Goal: Task Accomplishment & Management: Manage account settings

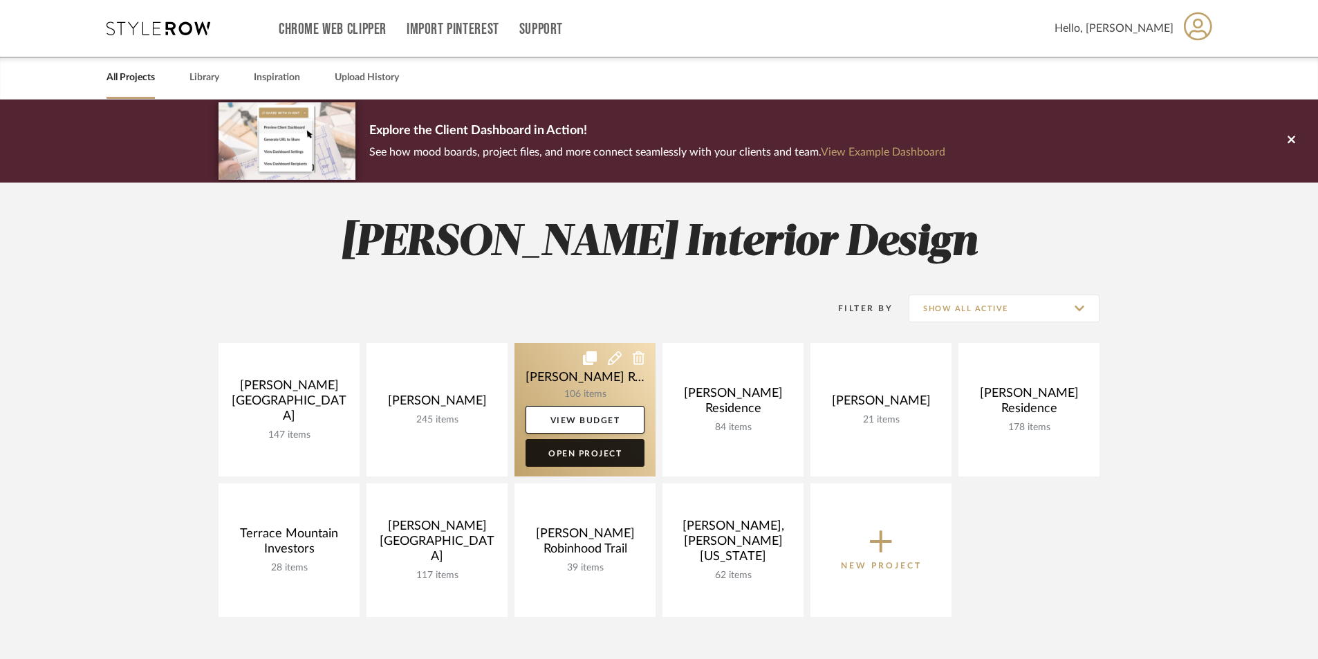
click at [590, 451] on link "Open Project" at bounding box center [585, 453] width 119 height 28
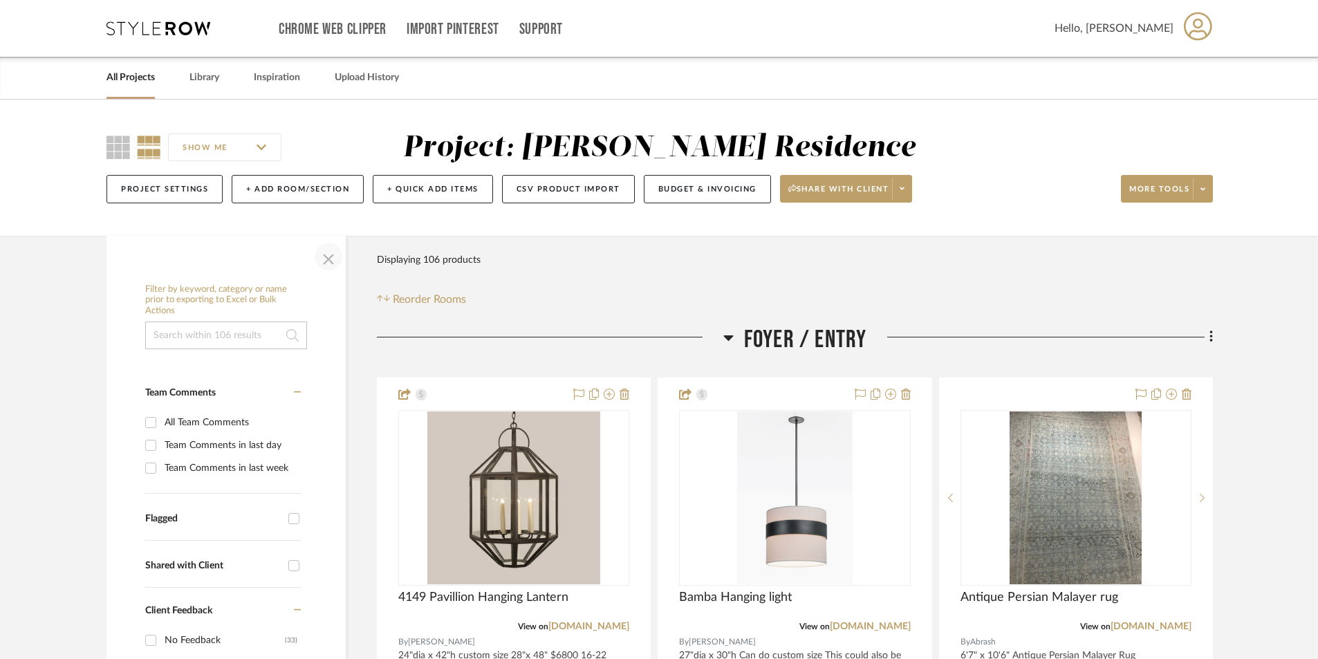
click at [320, 256] on span "button" at bounding box center [328, 256] width 33 height 33
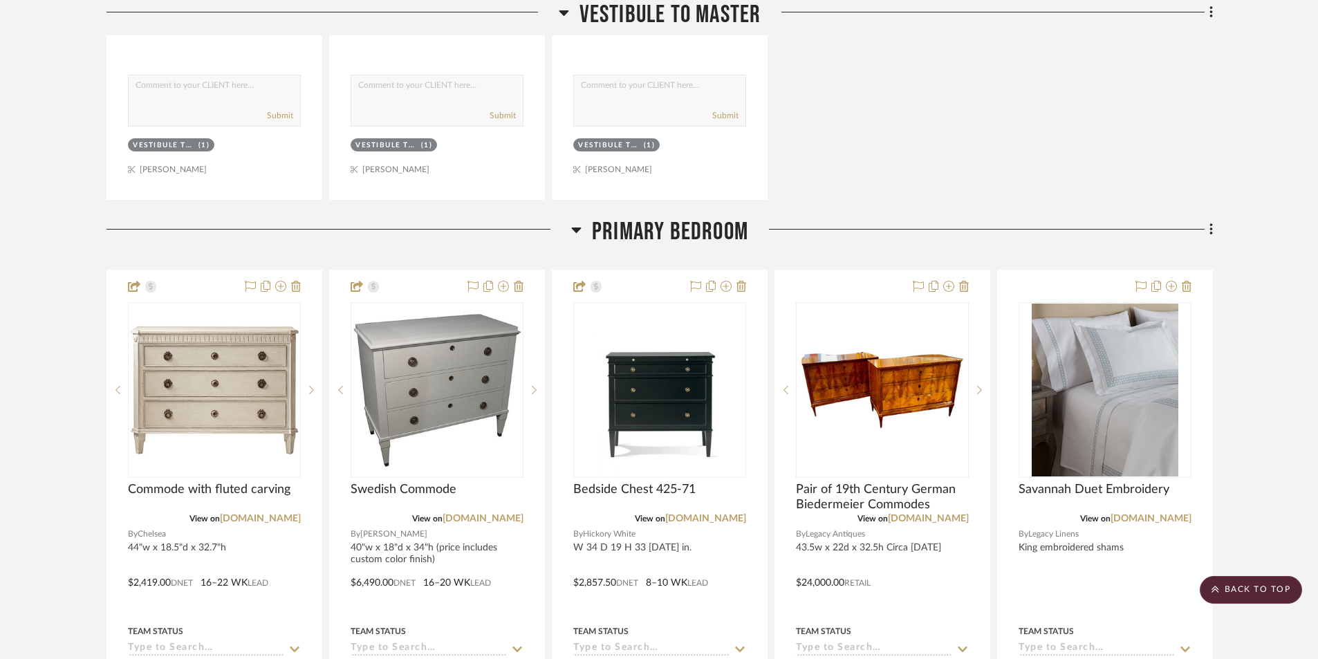
scroll to position [6847, 0]
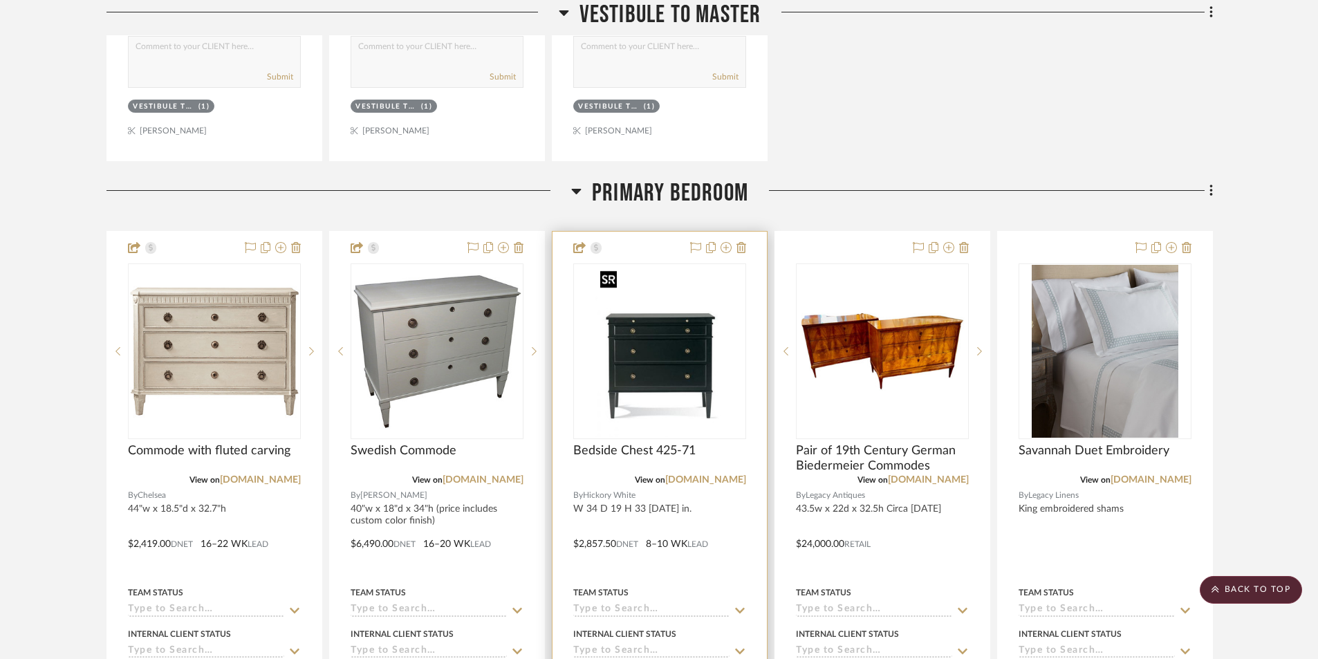
click at [643, 409] on img "0" at bounding box center [659, 351] width 129 height 173
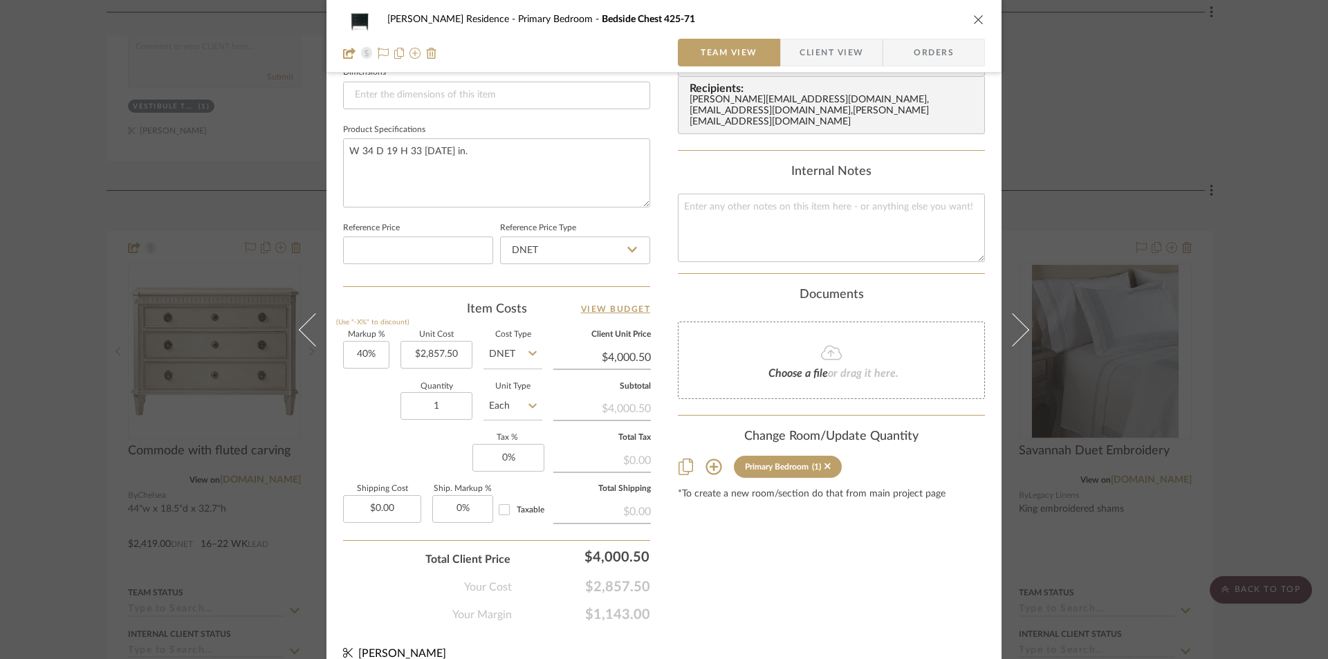
scroll to position [629, 0]
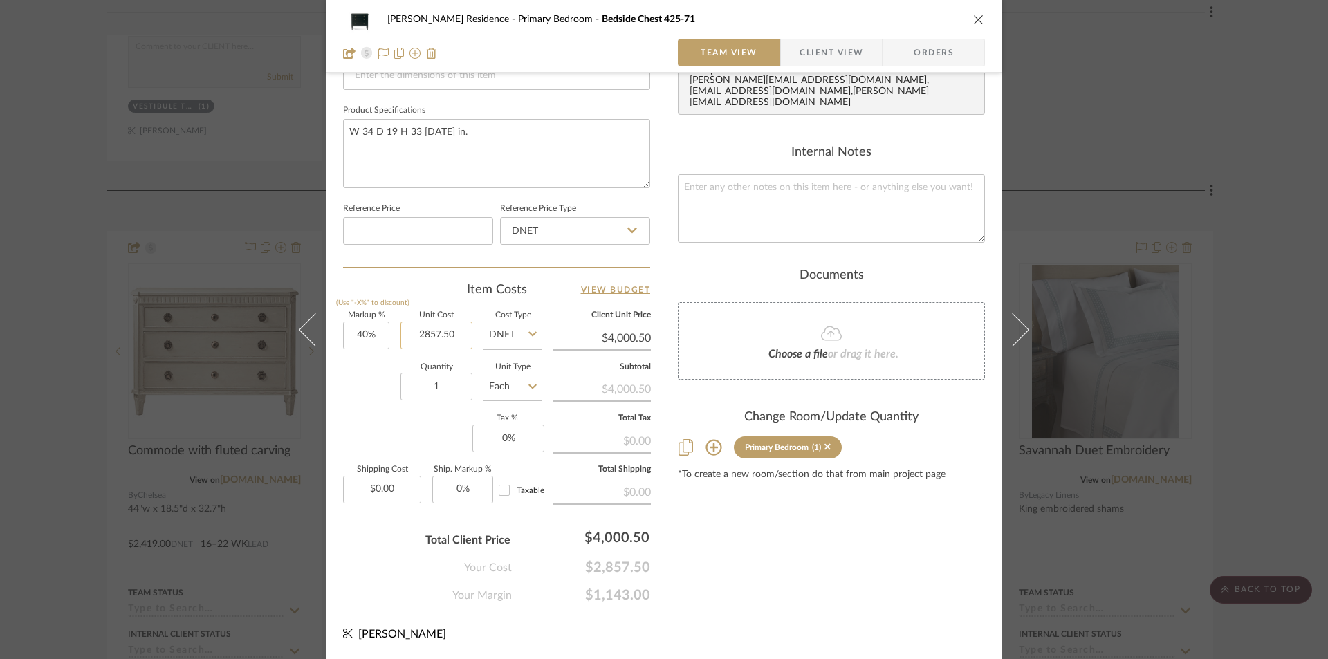
click at [458, 339] on input "2857.50" at bounding box center [436, 336] width 72 height 28
type input "$2,977.50"
click at [779, 546] on div "Content here copies to Client View - confirm visibility there. Show in Client D…" at bounding box center [831, 34] width 307 height 1138
type input "$4,168.50"
click at [973, 17] on icon "close" at bounding box center [978, 19] width 11 height 11
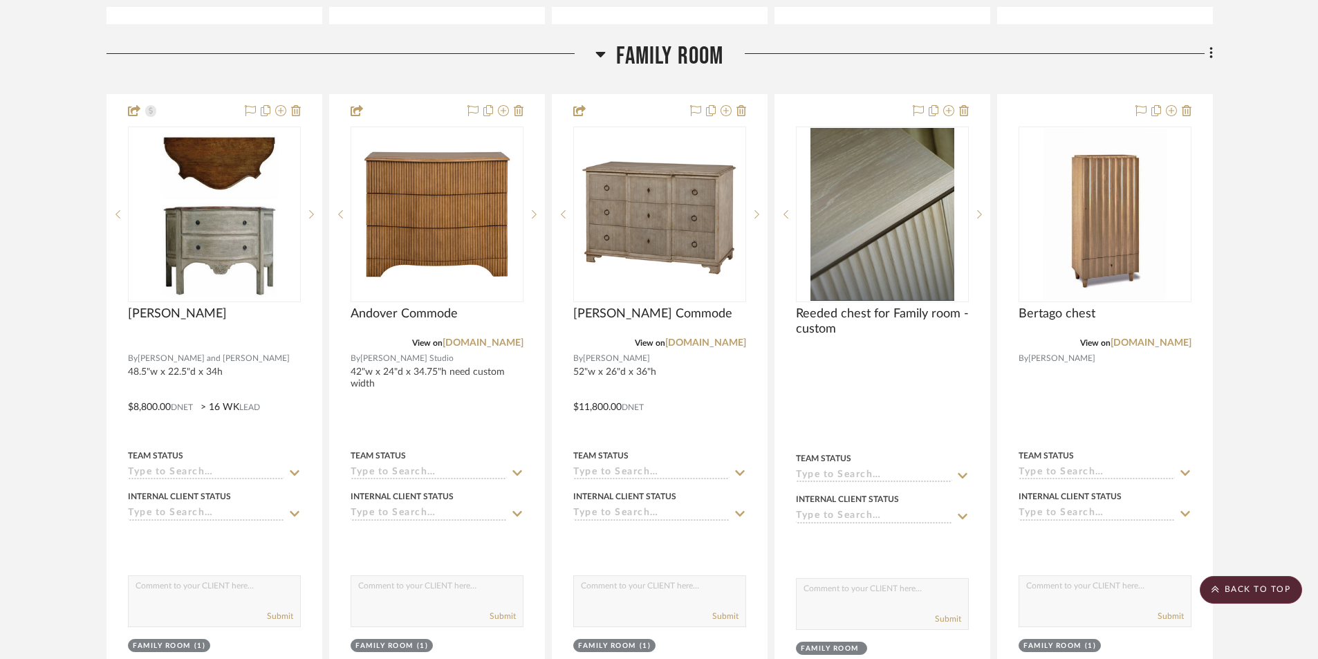
scroll to position [5049, 0]
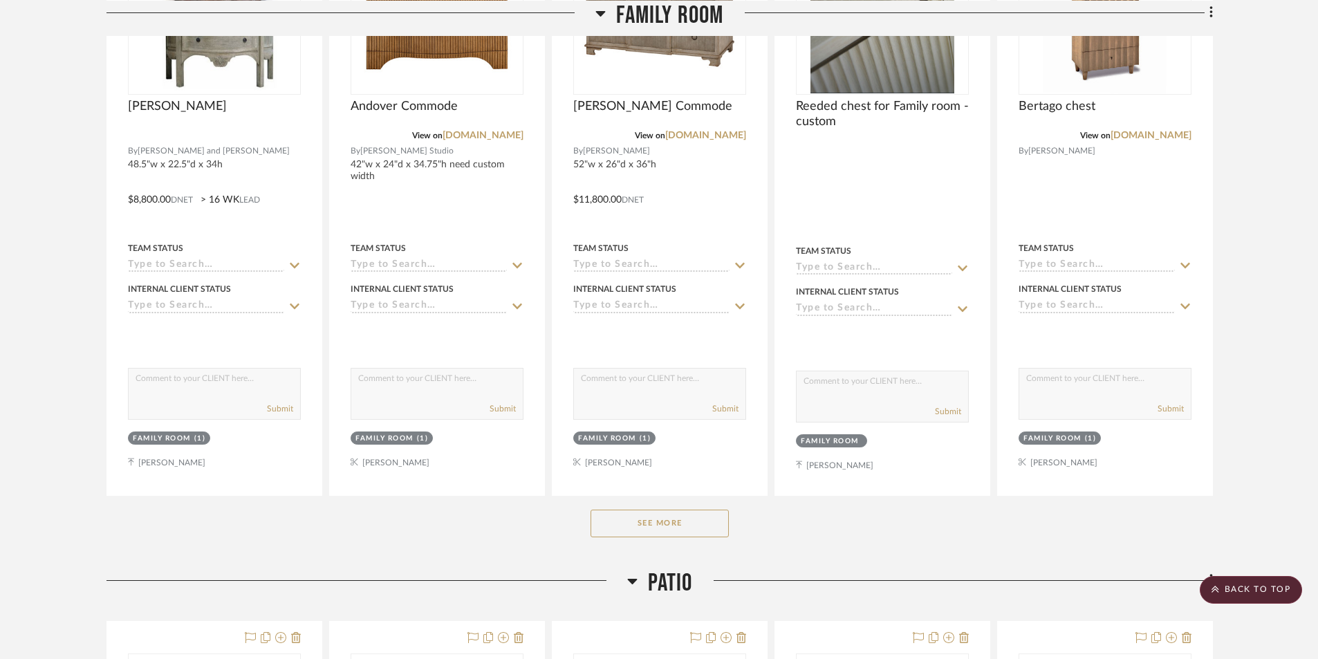
click at [675, 536] on button "See More" at bounding box center [660, 524] width 138 height 28
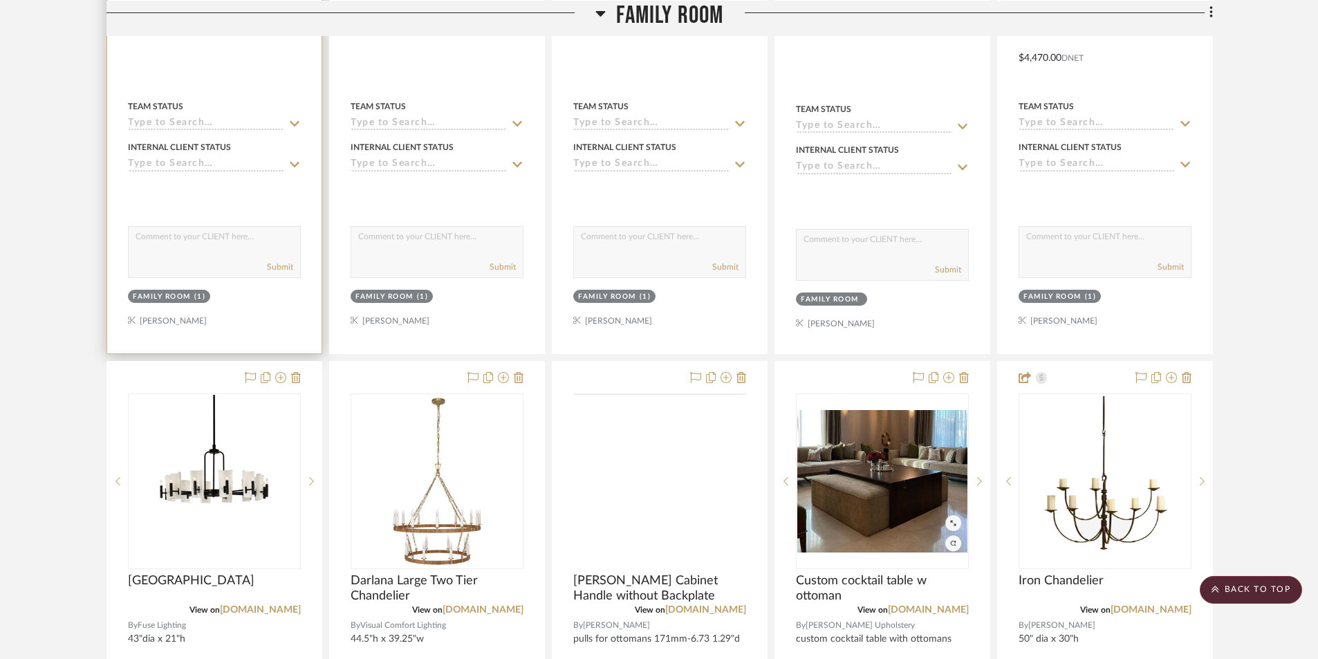
scroll to position [5810, 0]
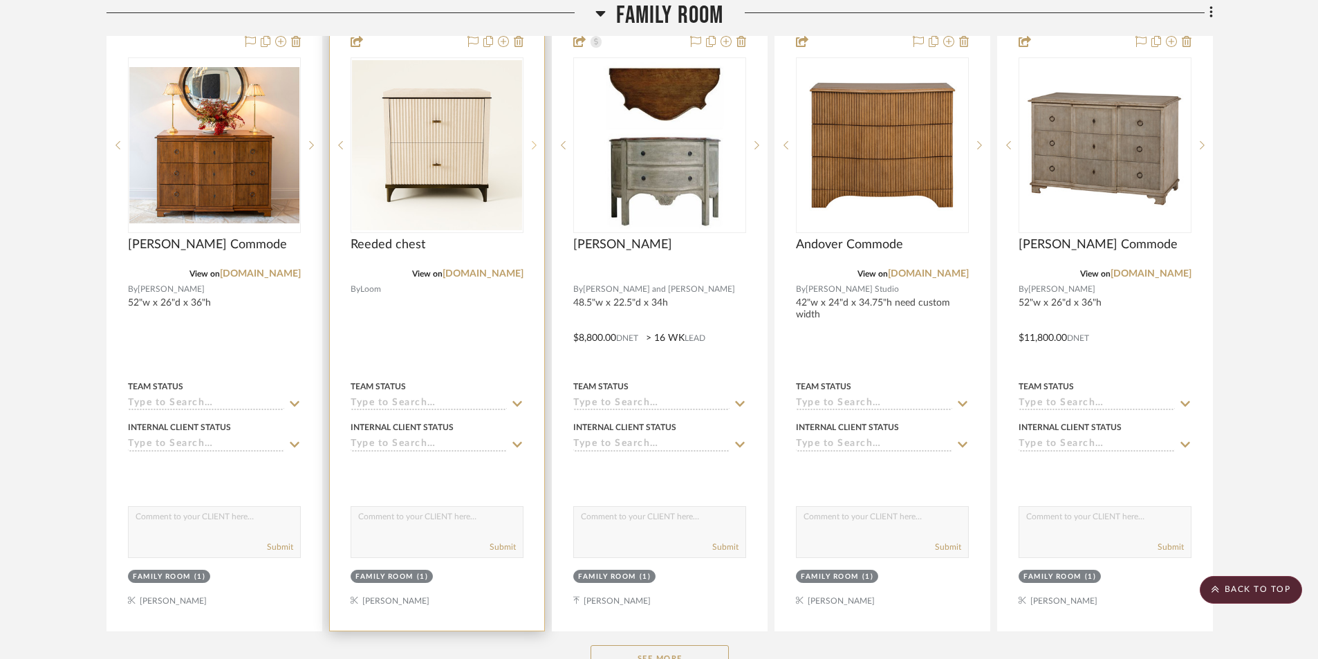
scroll to position [4841, 0]
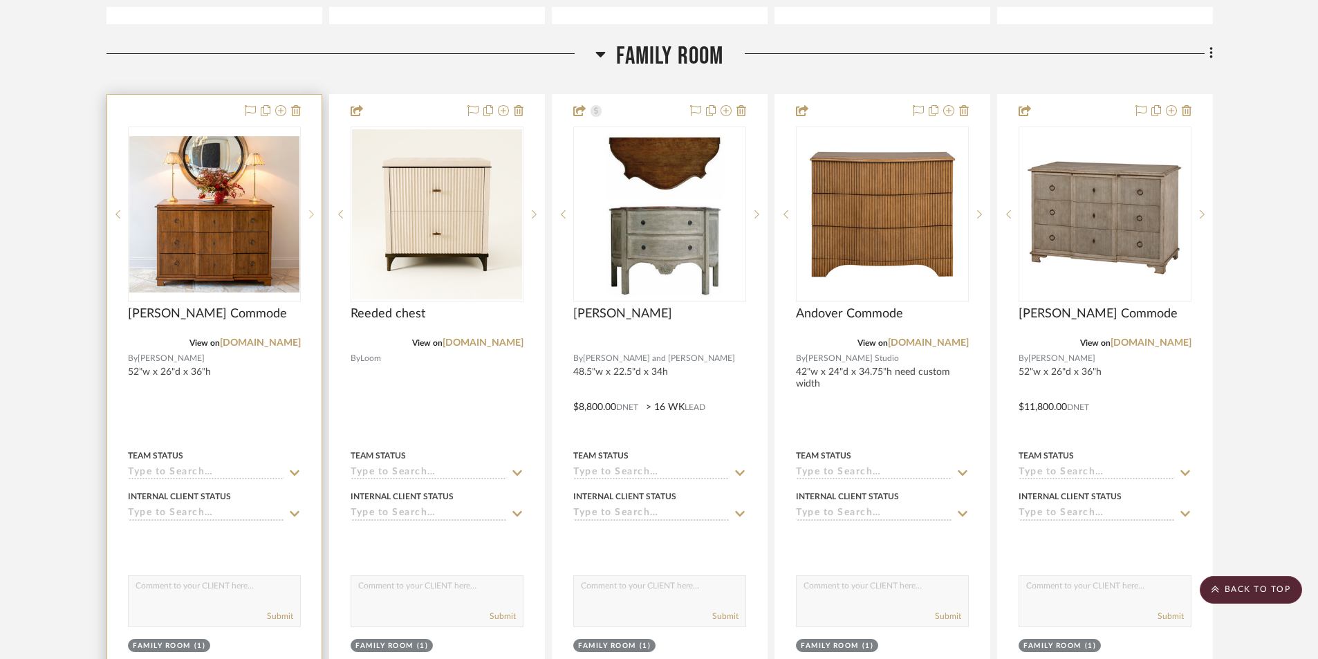
click at [307, 210] on sr-next-btn at bounding box center [311, 215] width 21 height 10
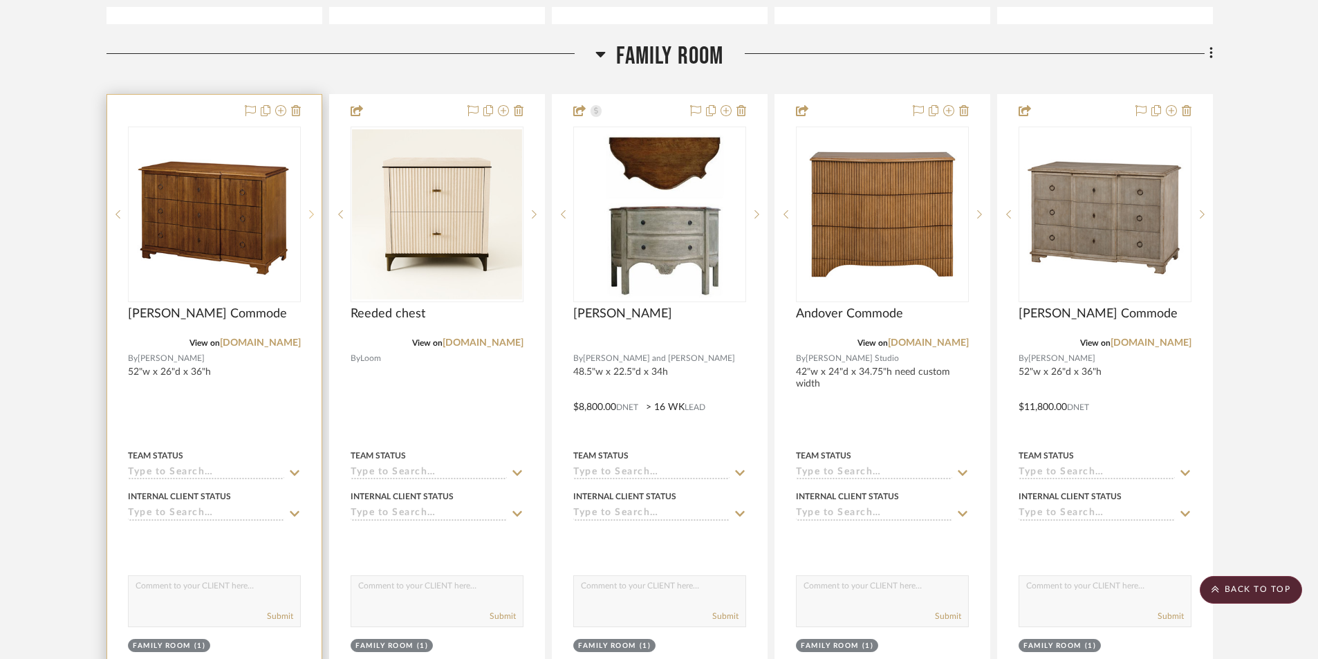
click at [307, 210] on sr-next-btn at bounding box center [311, 215] width 21 height 10
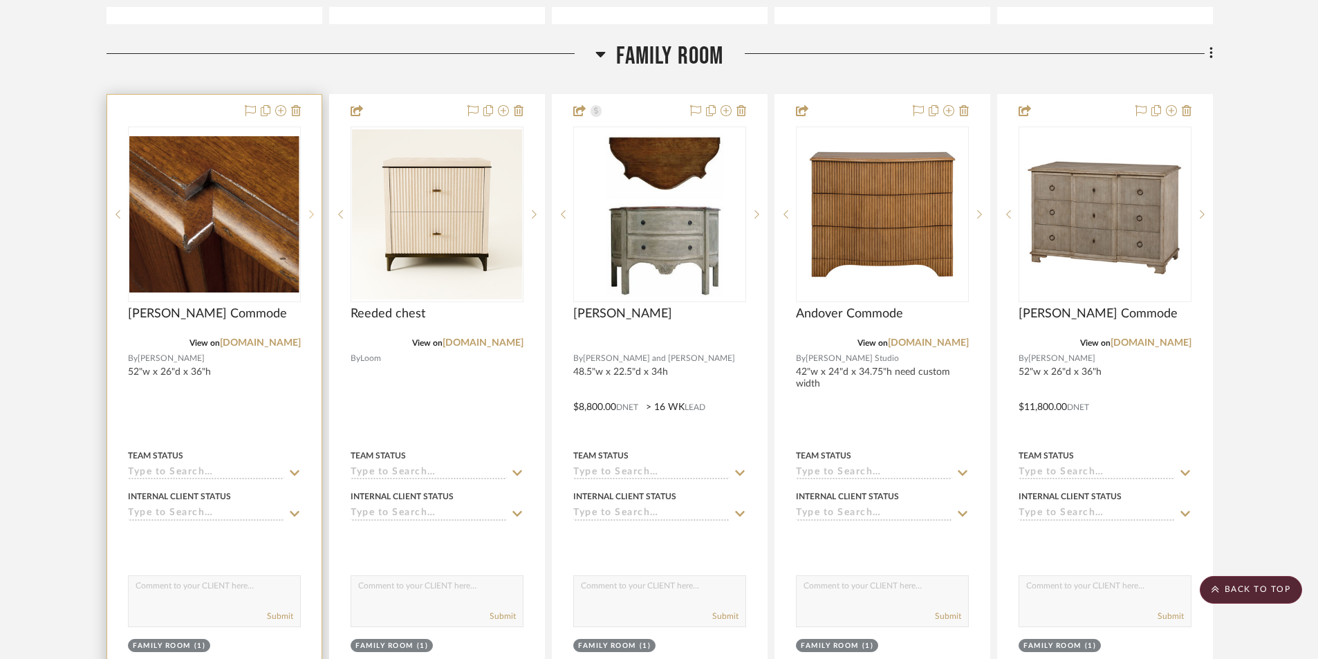
click at [307, 210] on sr-next-btn at bounding box center [311, 215] width 21 height 10
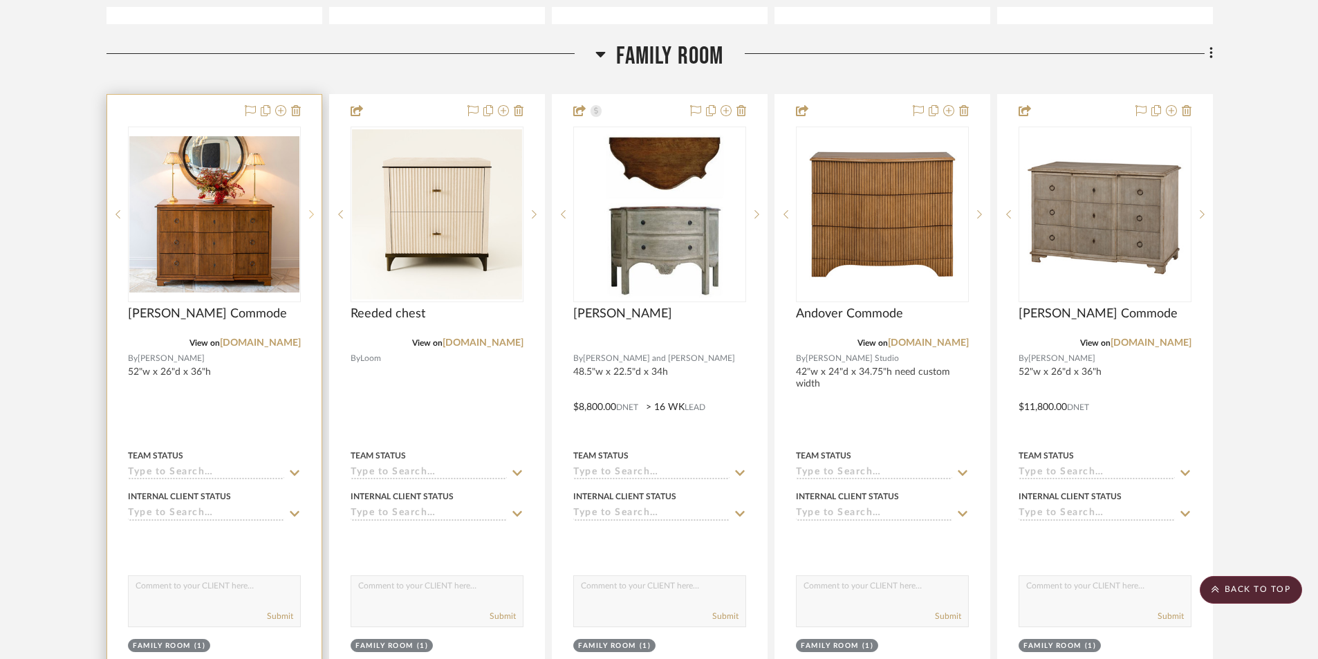
click at [307, 210] on sr-next-btn at bounding box center [311, 215] width 21 height 10
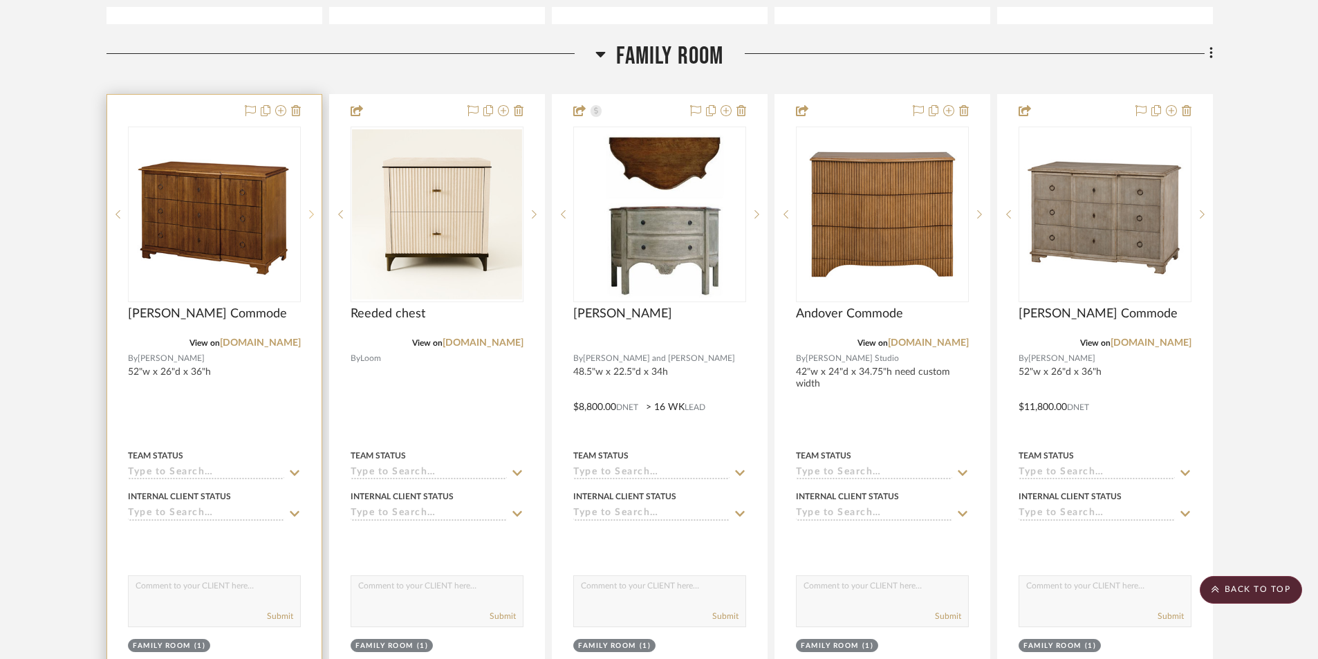
click at [307, 210] on sr-next-btn at bounding box center [311, 215] width 21 height 10
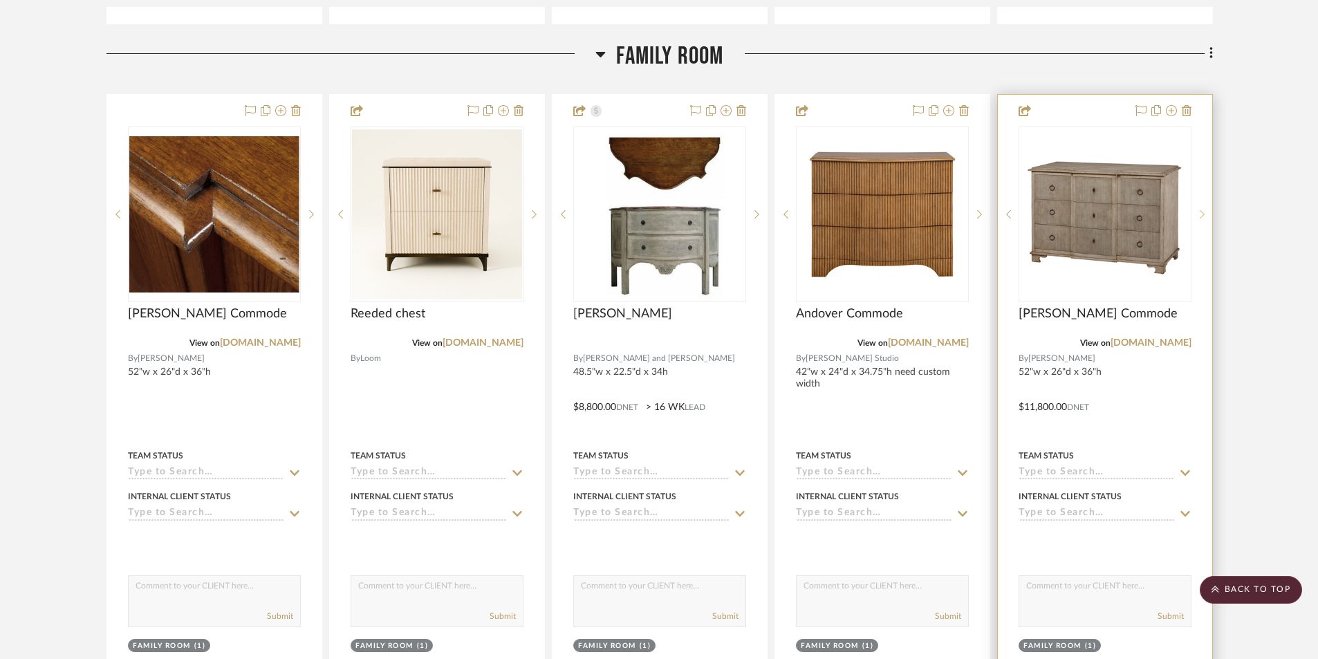
click at [1202, 214] on icon at bounding box center [1202, 215] width 5 height 10
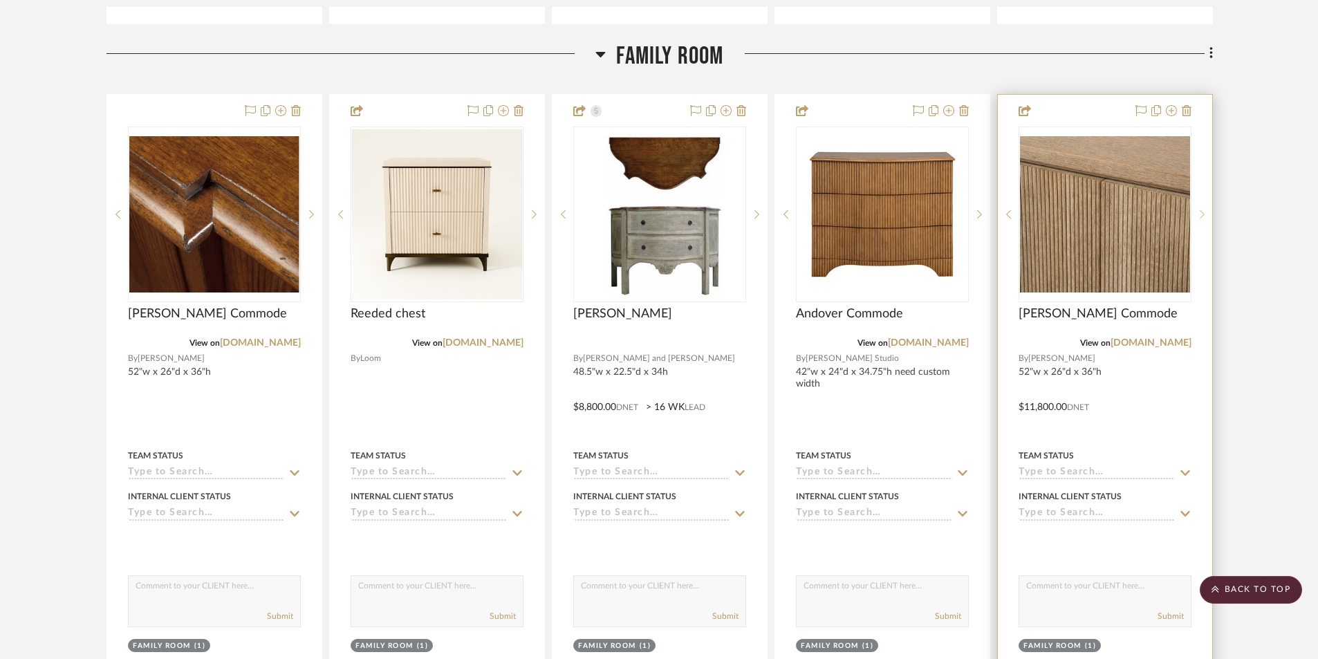
click at [1202, 214] on icon at bounding box center [1202, 215] width 5 height 10
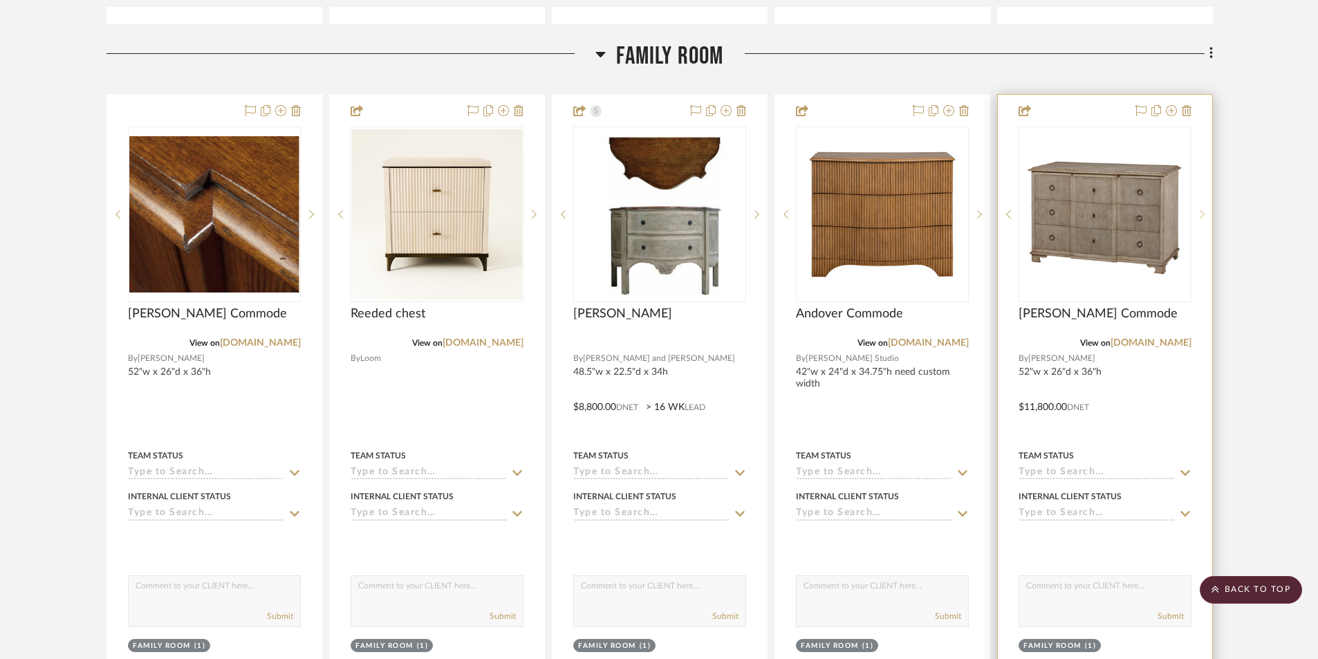
click at [1202, 214] on icon at bounding box center [1202, 215] width 5 height 10
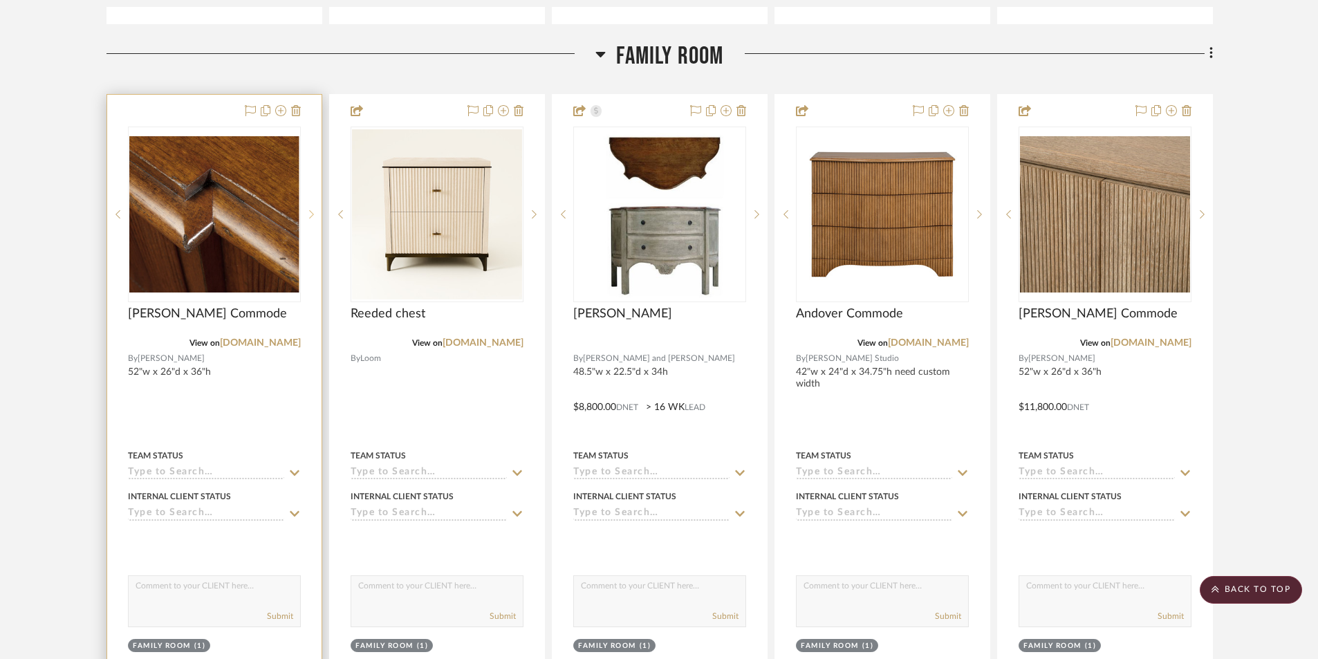
click at [309, 212] on icon at bounding box center [311, 215] width 5 height 10
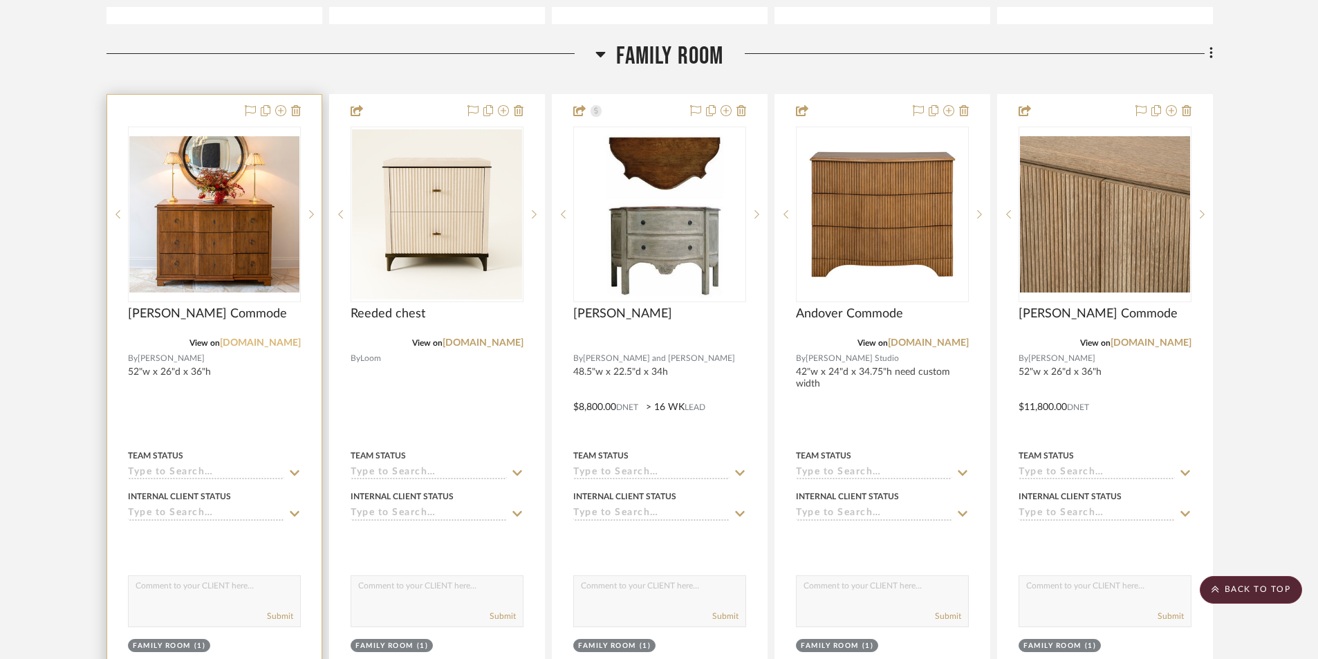
click at [255, 345] on link "[DOMAIN_NAME]" at bounding box center [260, 343] width 81 height 10
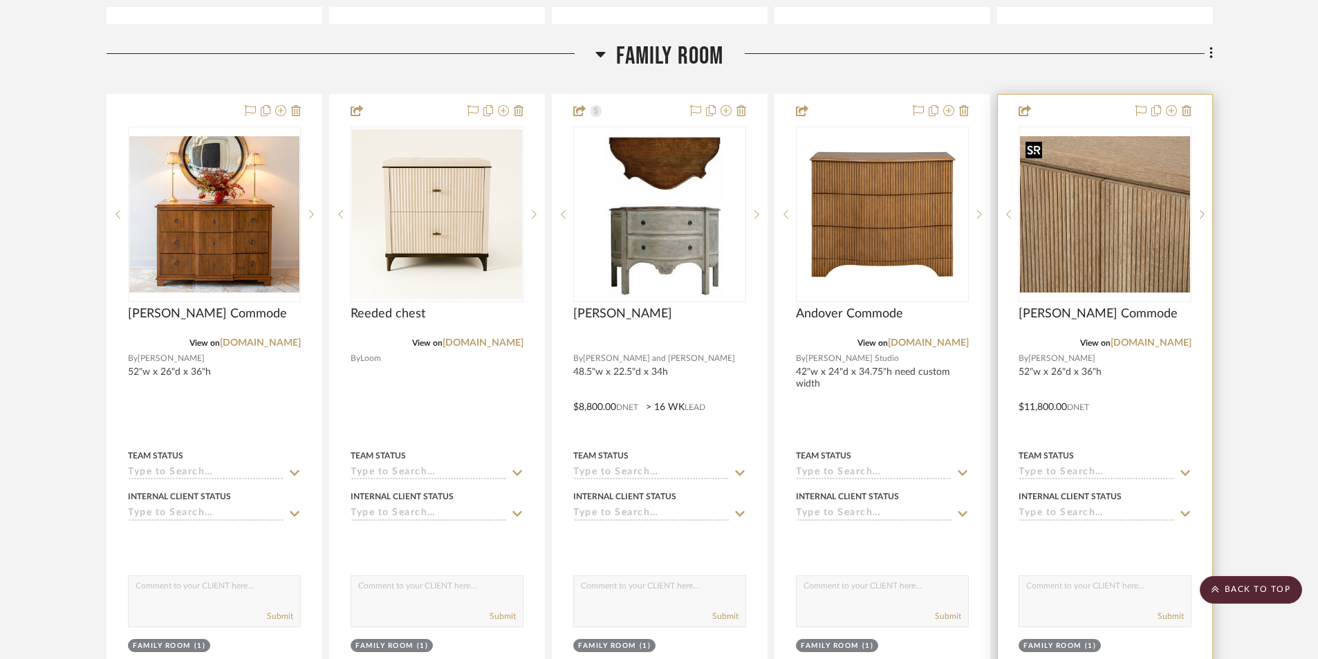
click at [1100, 268] on img "1" at bounding box center [1105, 214] width 170 height 156
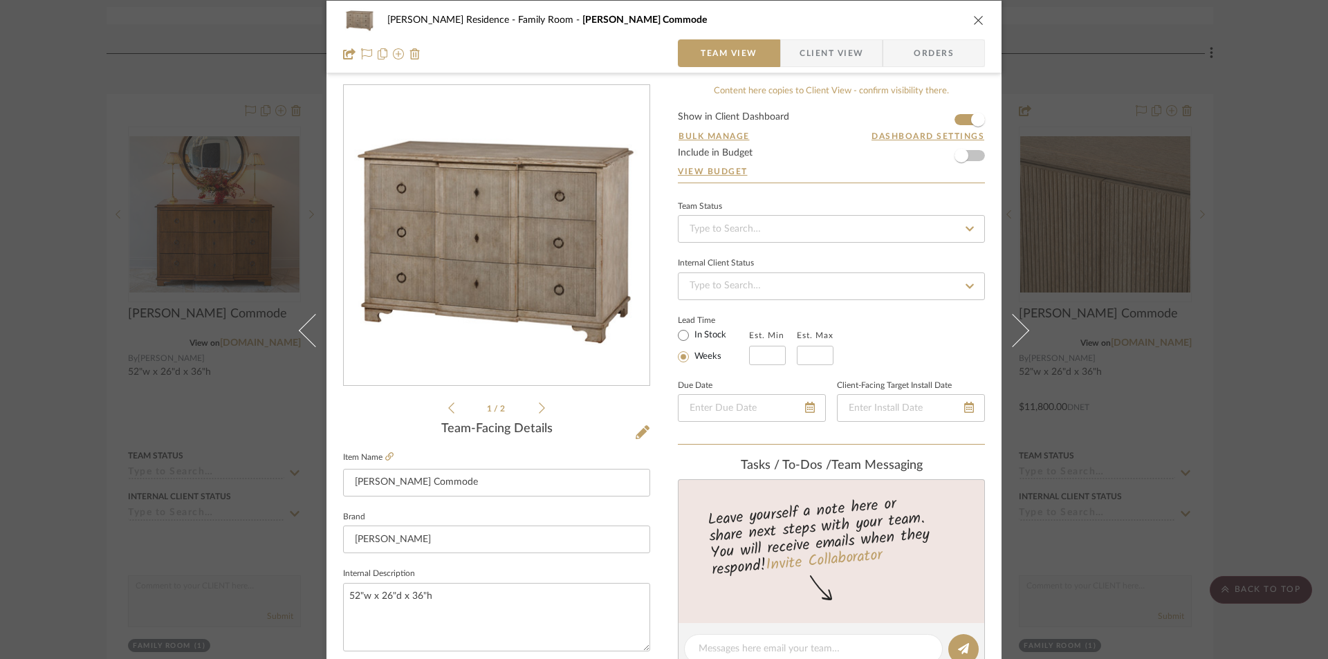
scroll to position [0, 0]
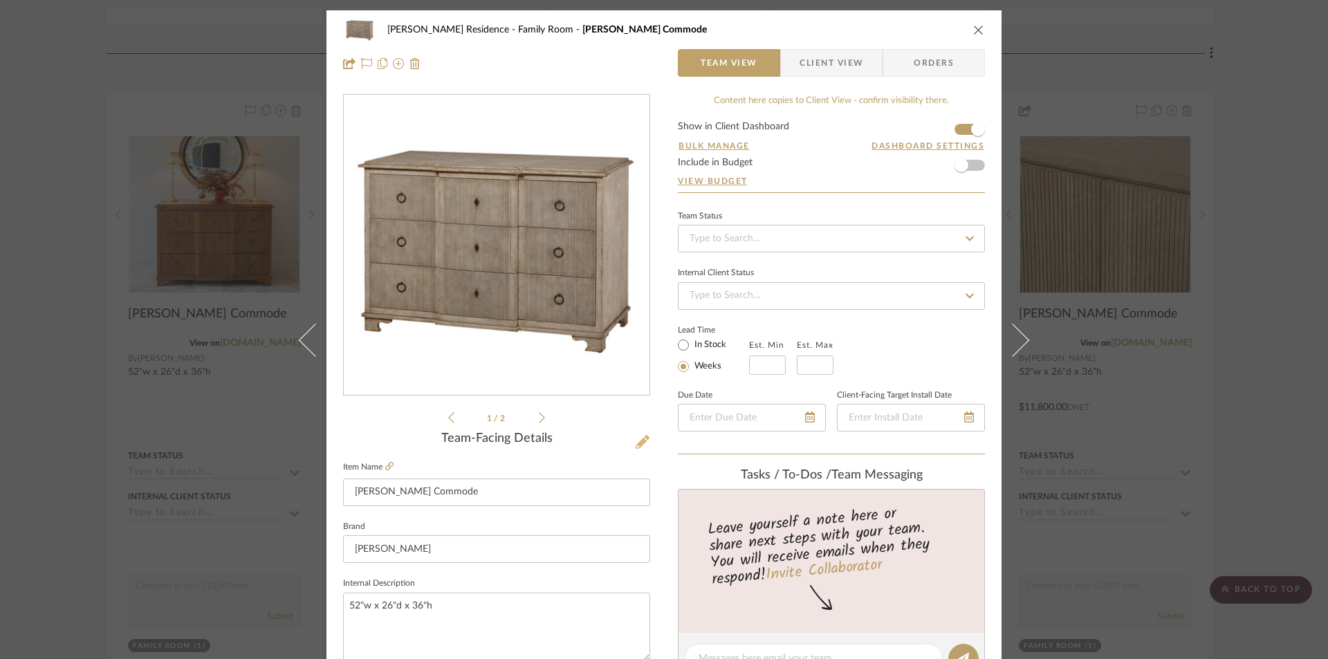
click at [636, 442] on icon at bounding box center [643, 442] width 14 height 14
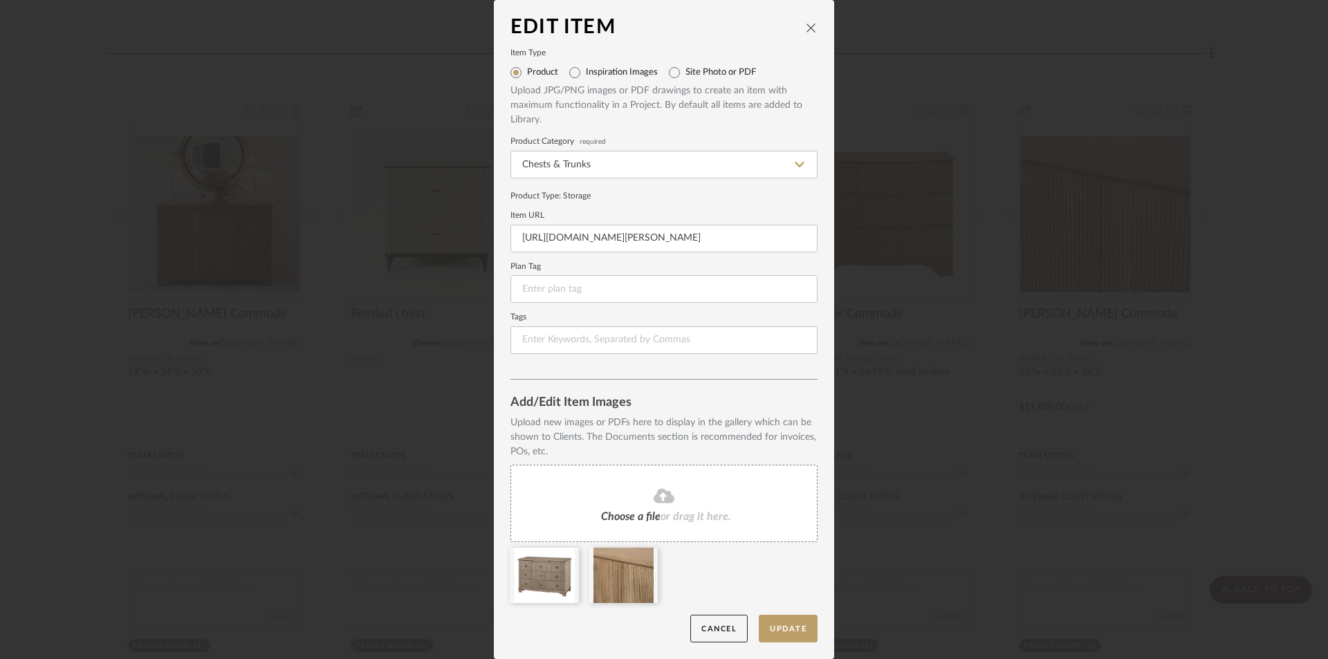
click at [623, 515] on span "Choose a file" at bounding box center [630, 516] width 59 height 11
click at [690, 511] on span "or drag it here." at bounding box center [695, 516] width 71 height 11
click at [669, 510] on div "Choose a file or drag it here." at bounding box center [663, 503] width 307 height 77
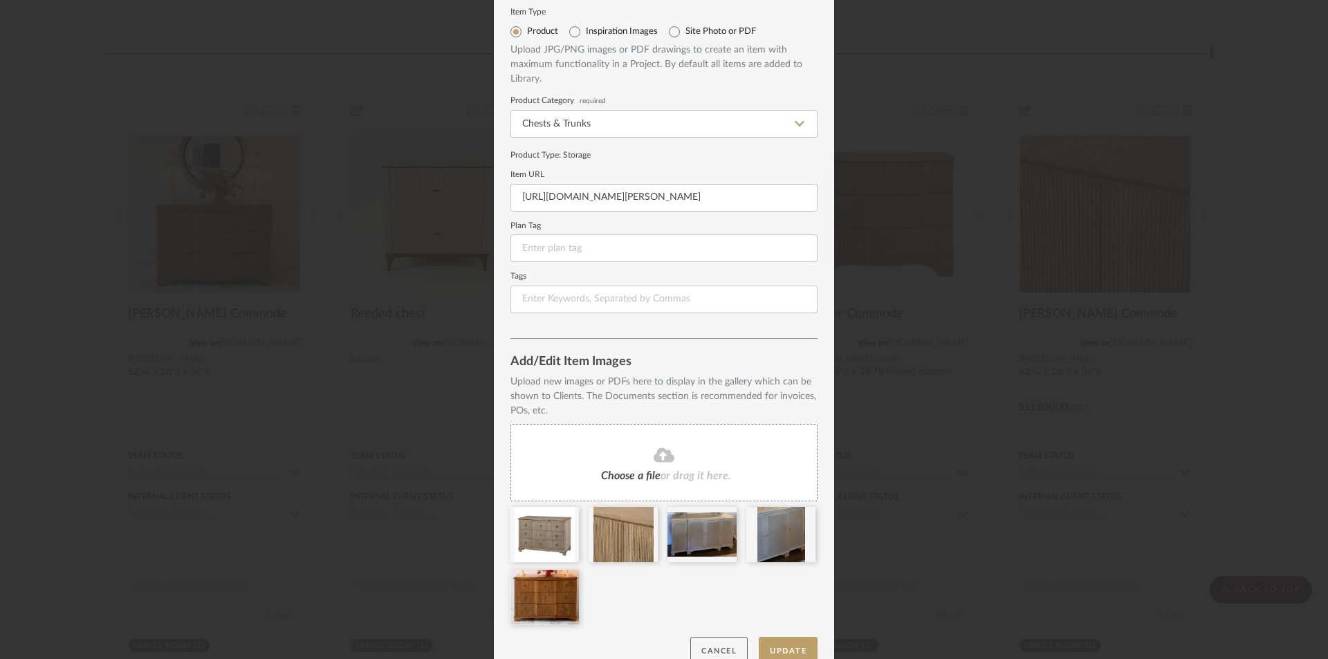
scroll to position [63, 0]
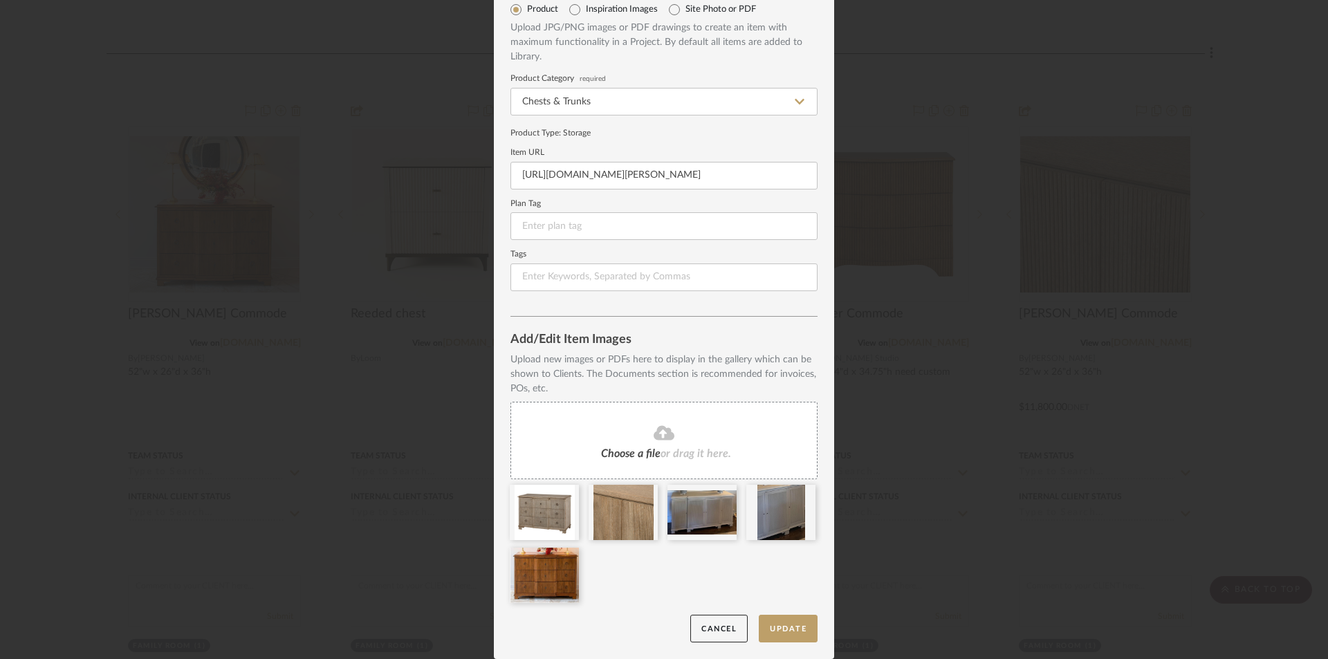
click at [701, 449] on span "or drag it here." at bounding box center [695, 453] width 71 height 11
click at [797, 632] on button "Update" at bounding box center [788, 629] width 59 height 28
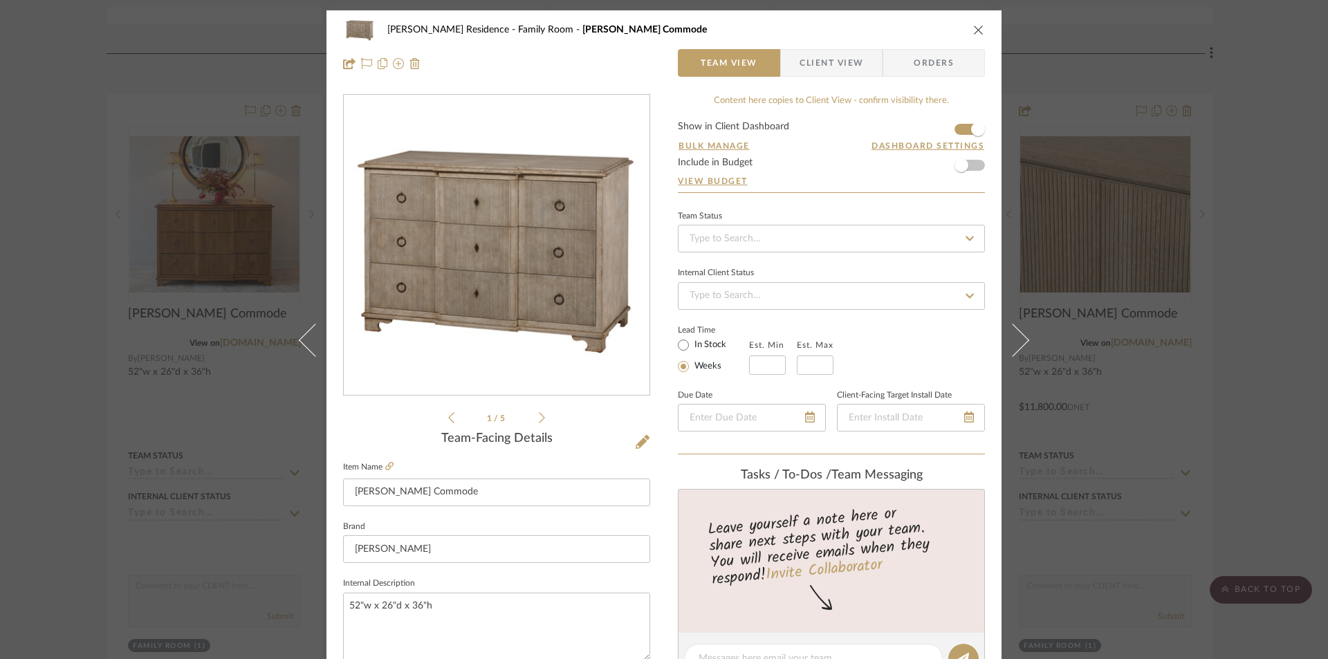
click at [973, 30] on icon "close" at bounding box center [978, 29] width 11 height 11
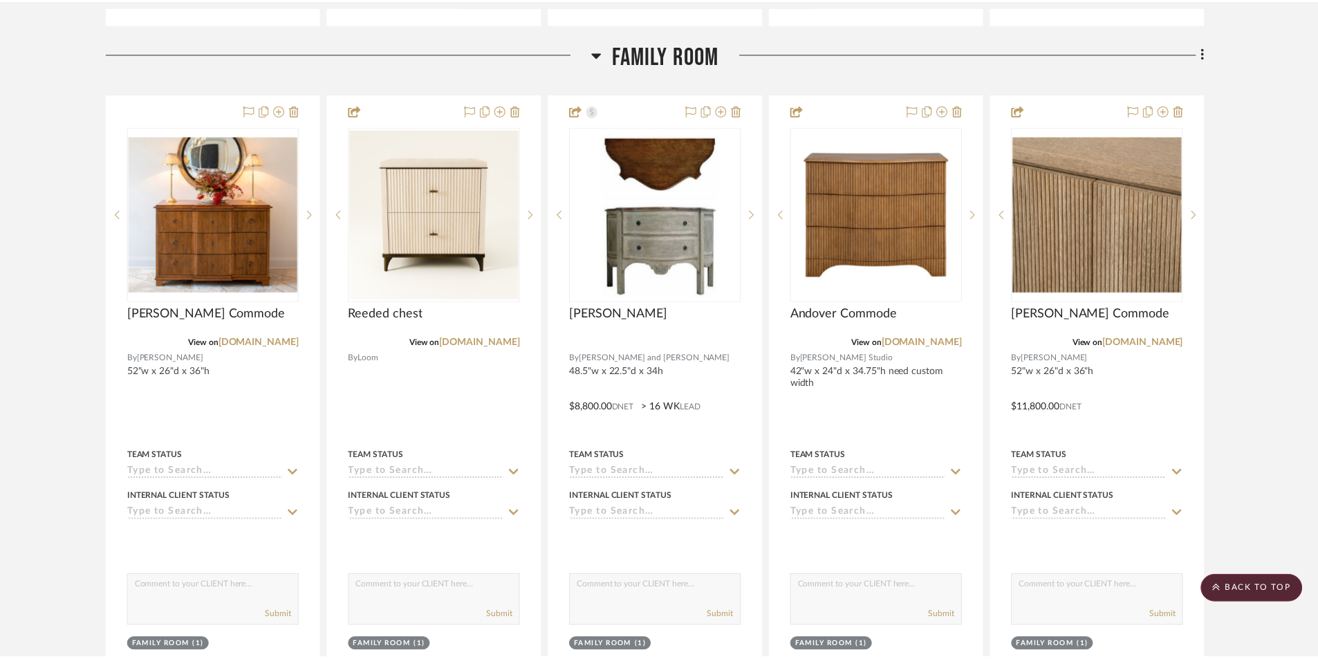
scroll to position [4841, 0]
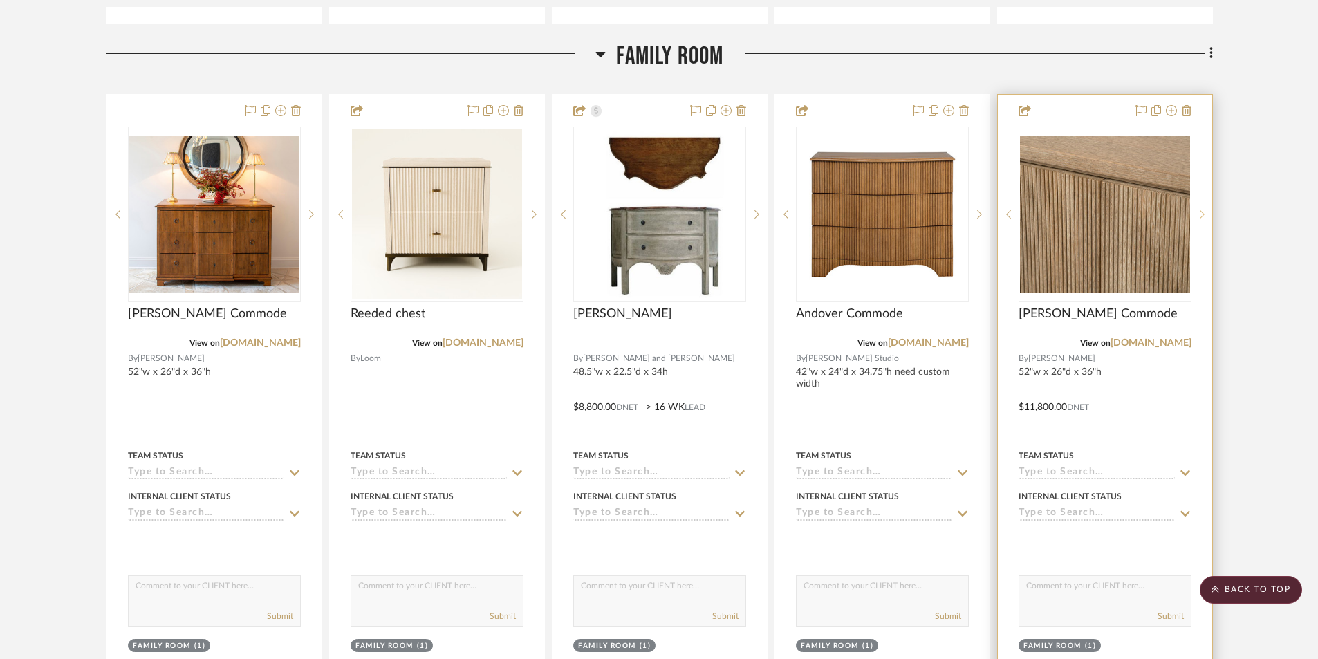
click at [1203, 211] on icon at bounding box center [1202, 215] width 5 height 10
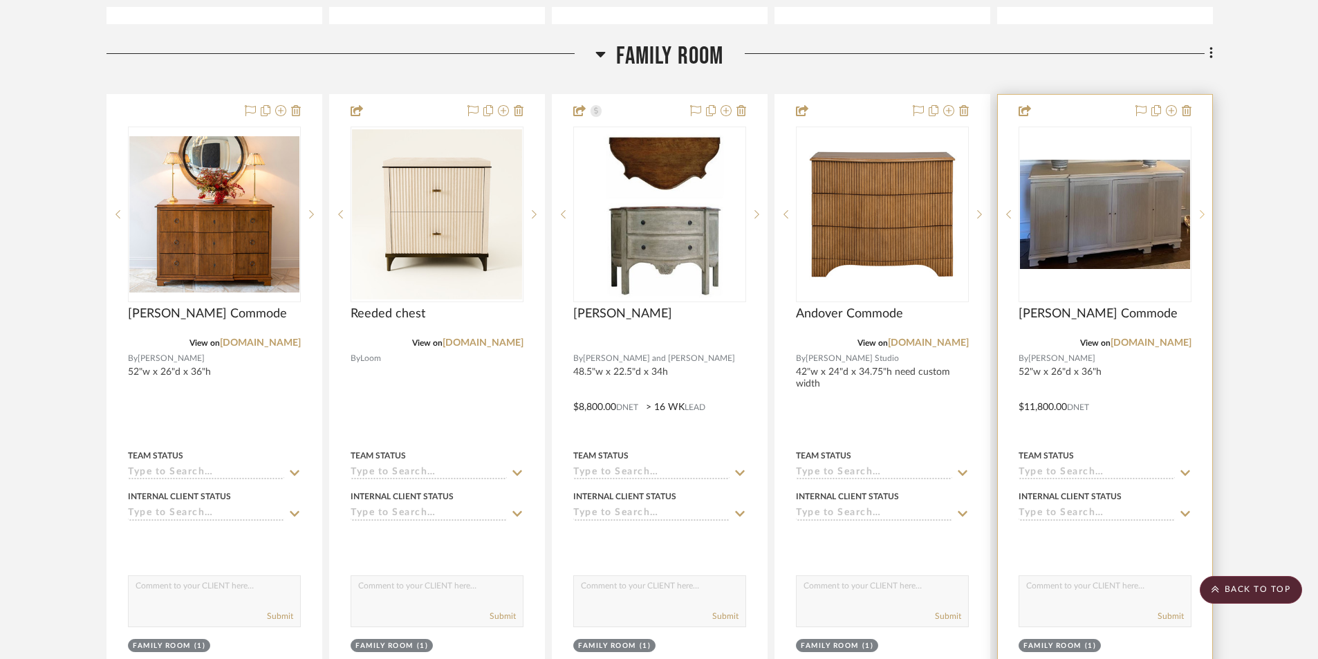
click at [1203, 211] on icon at bounding box center [1202, 215] width 5 height 10
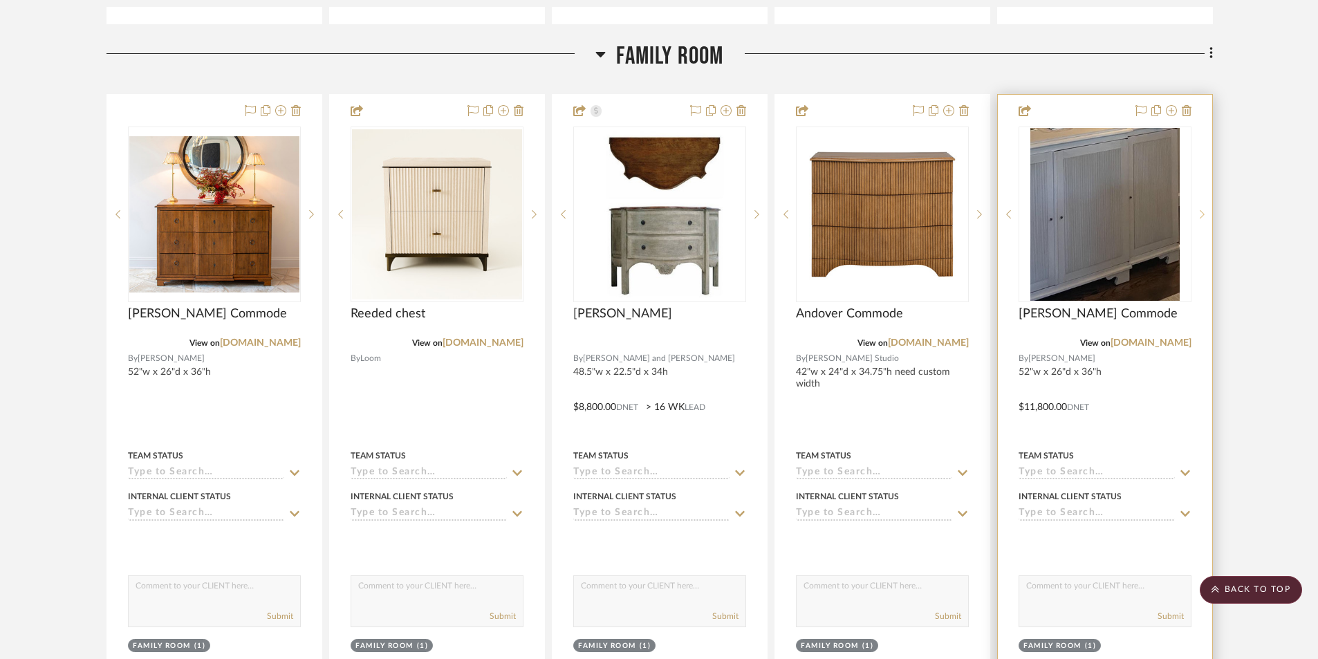
click at [1203, 211] on icon at bounding box center [1202, 215] width 5 height 10
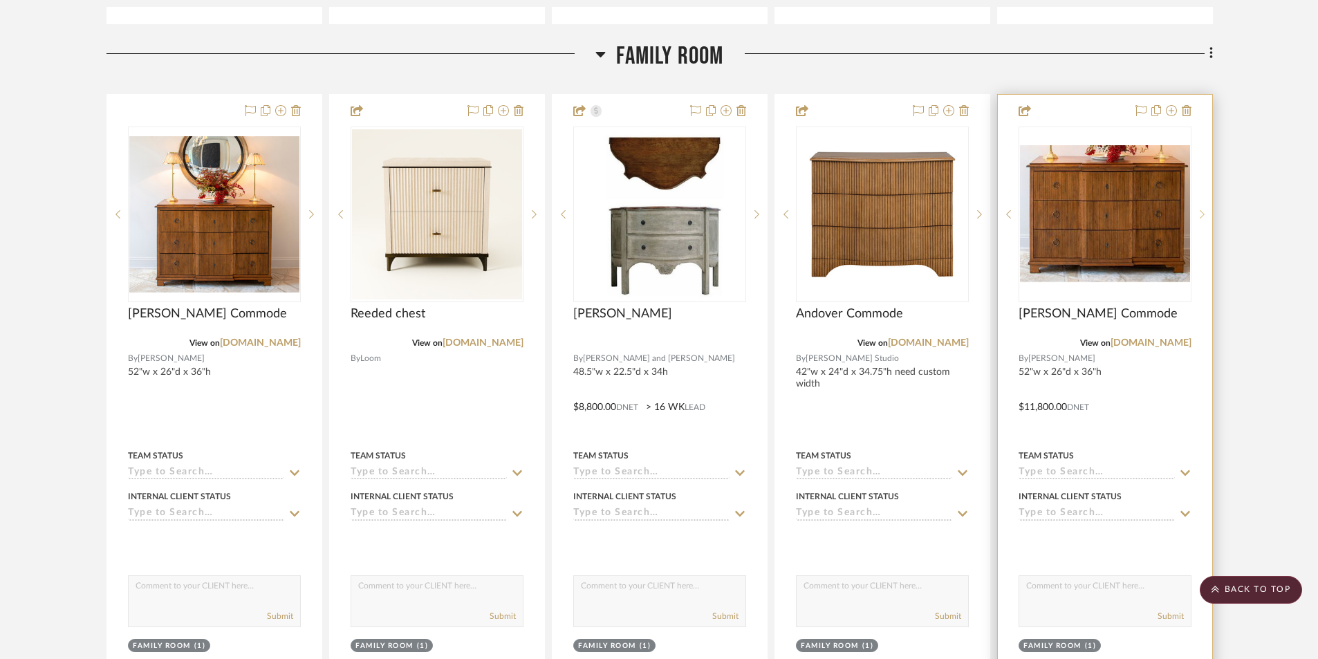
click at [1203, 211] on icon at bounding box center [1202, 215] width 5 height 10
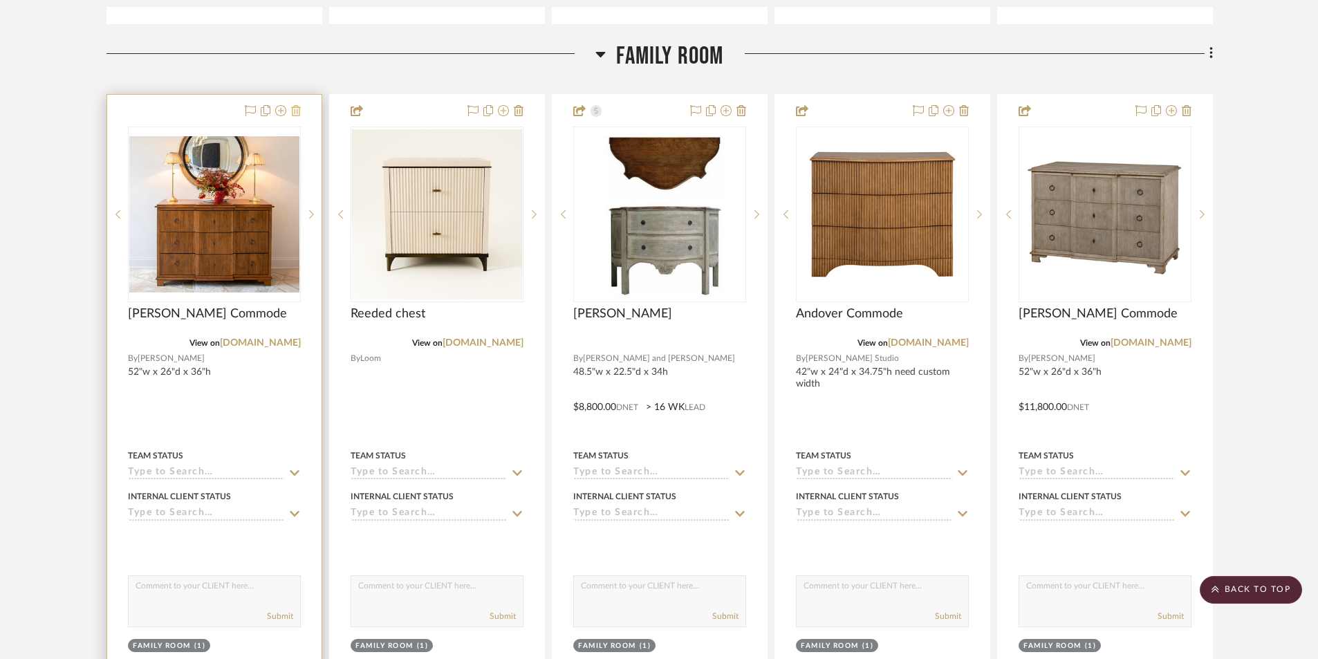
click at [292, 109] on icon at bounding box center [296, 110] width 10 height 11
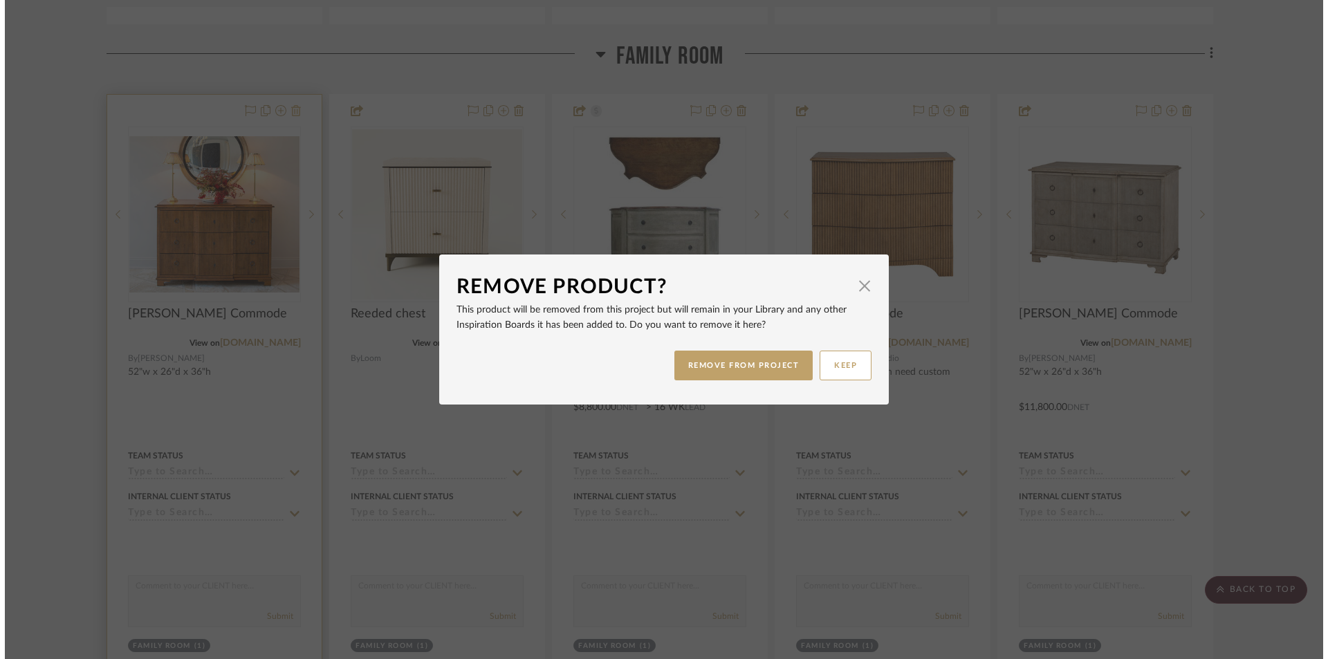
scroll to position [0, 0]
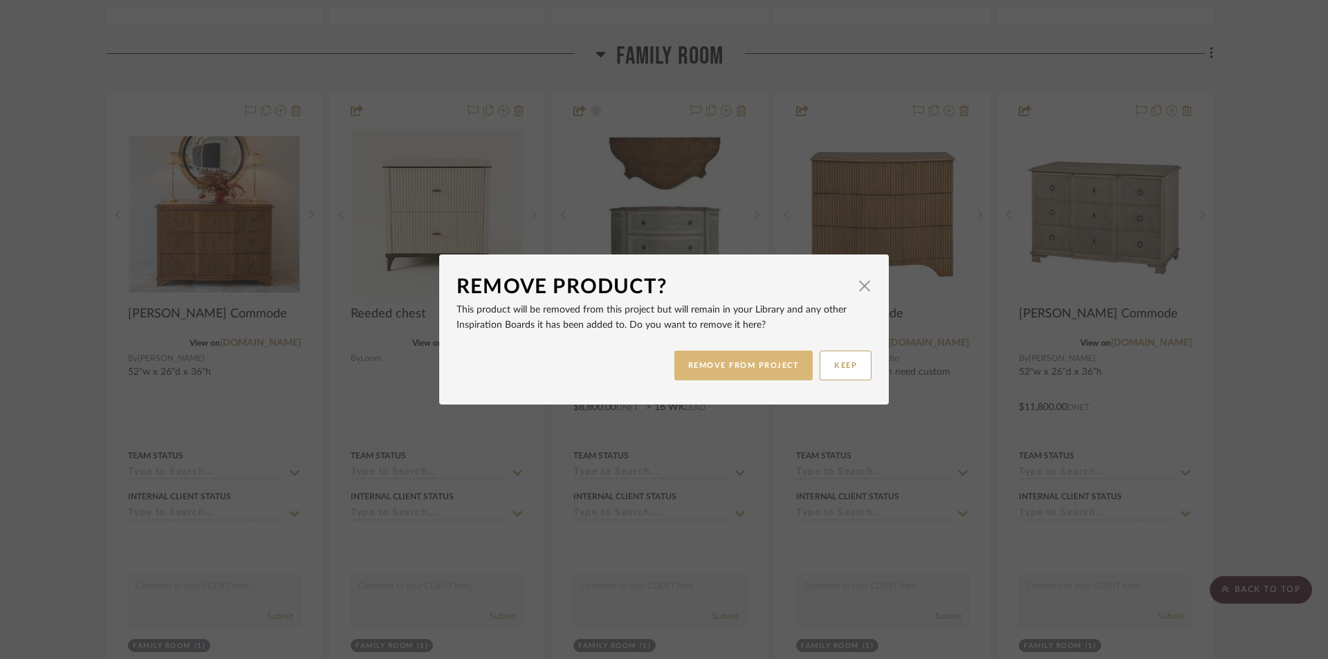
click at [764, 368] on button "REMOVE FROM PROJECT" at bounding box center [743, 366] width 139 height 30
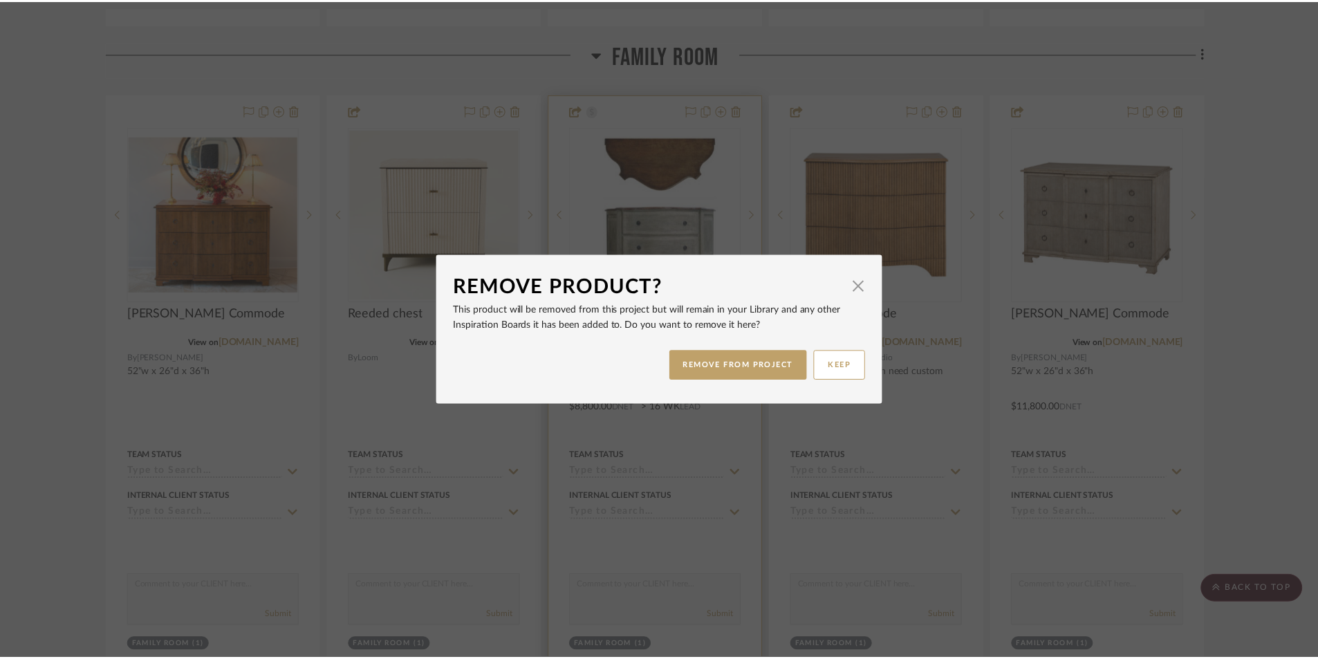
scroll to position [4841, 0]
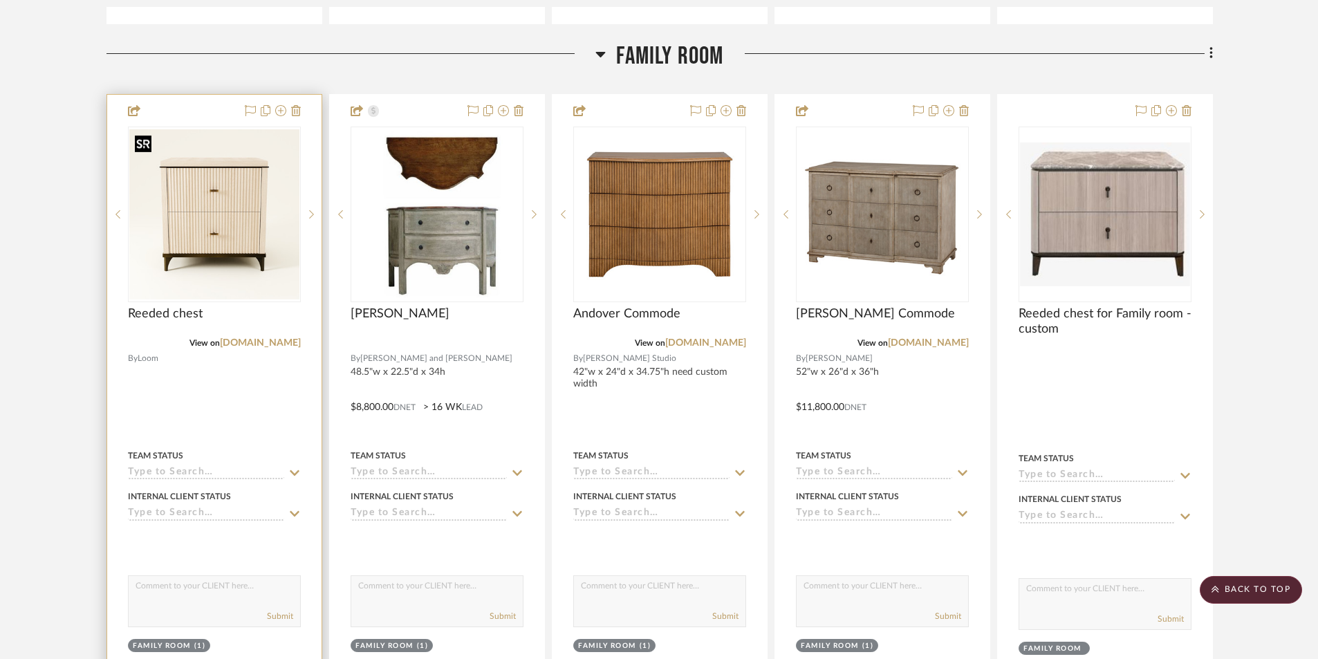
click at [217, 239] on img "0" at bounding box center [214, 214] width 170 height 170
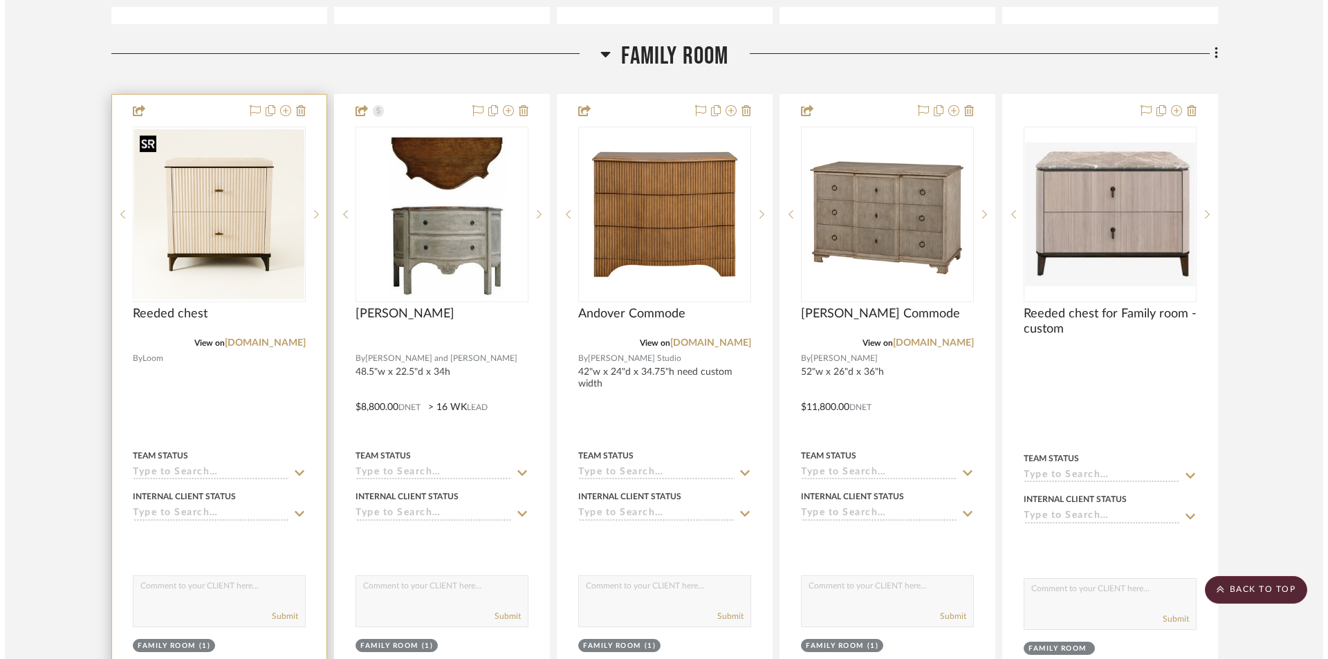
scroll to position [0, 0]
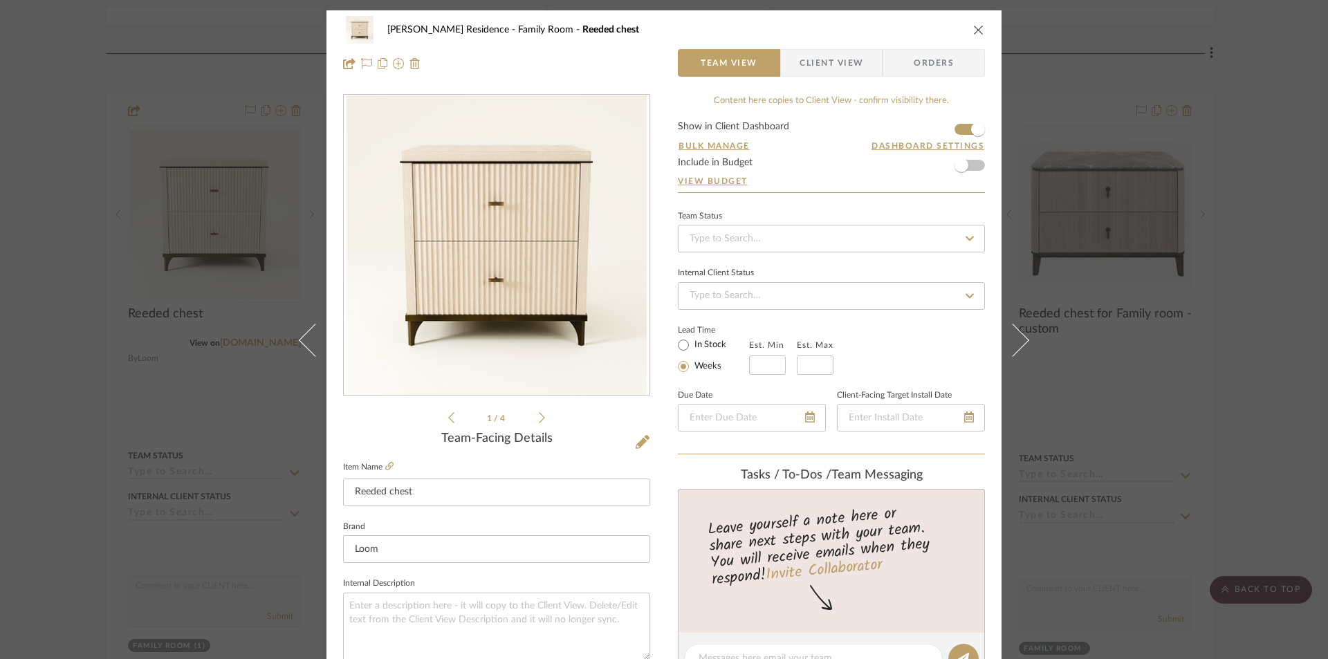
click at [973, 30] on icon "close" at bounding box center [978, 29] width 11 height 11
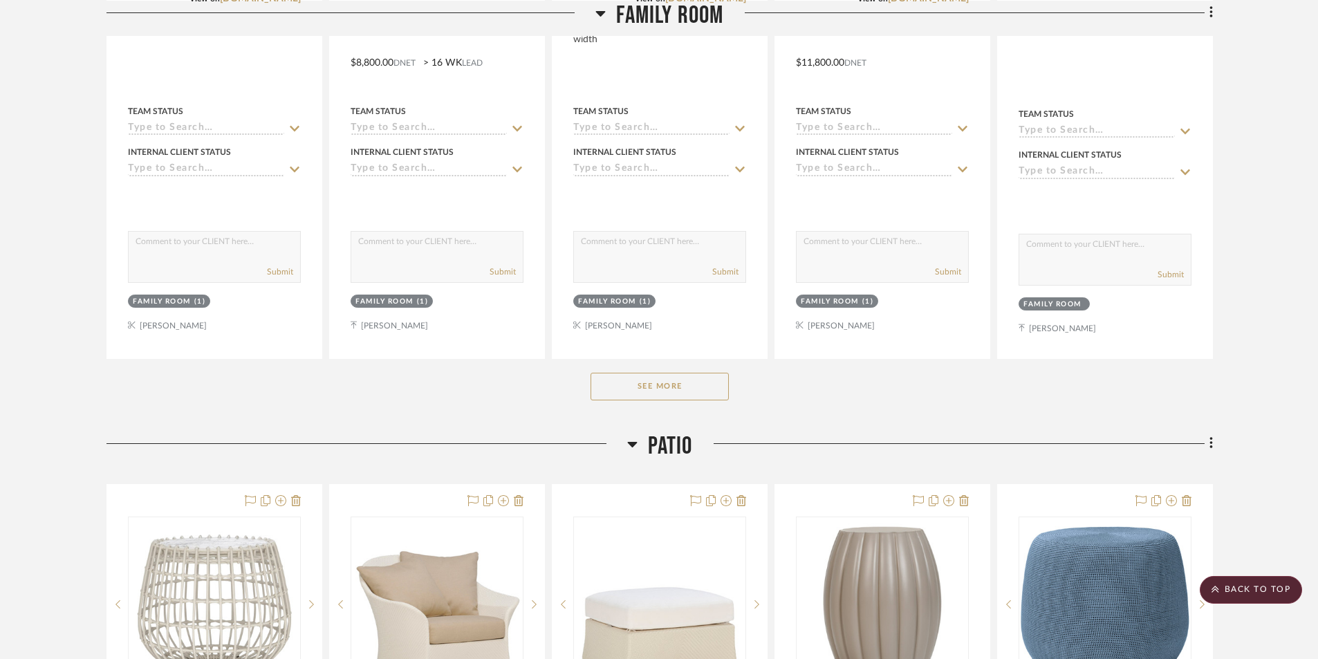
scroll to position [5187, 0]
click at [718, 393] on button "See More" at bounding box center [660, 385] width 138 height 28
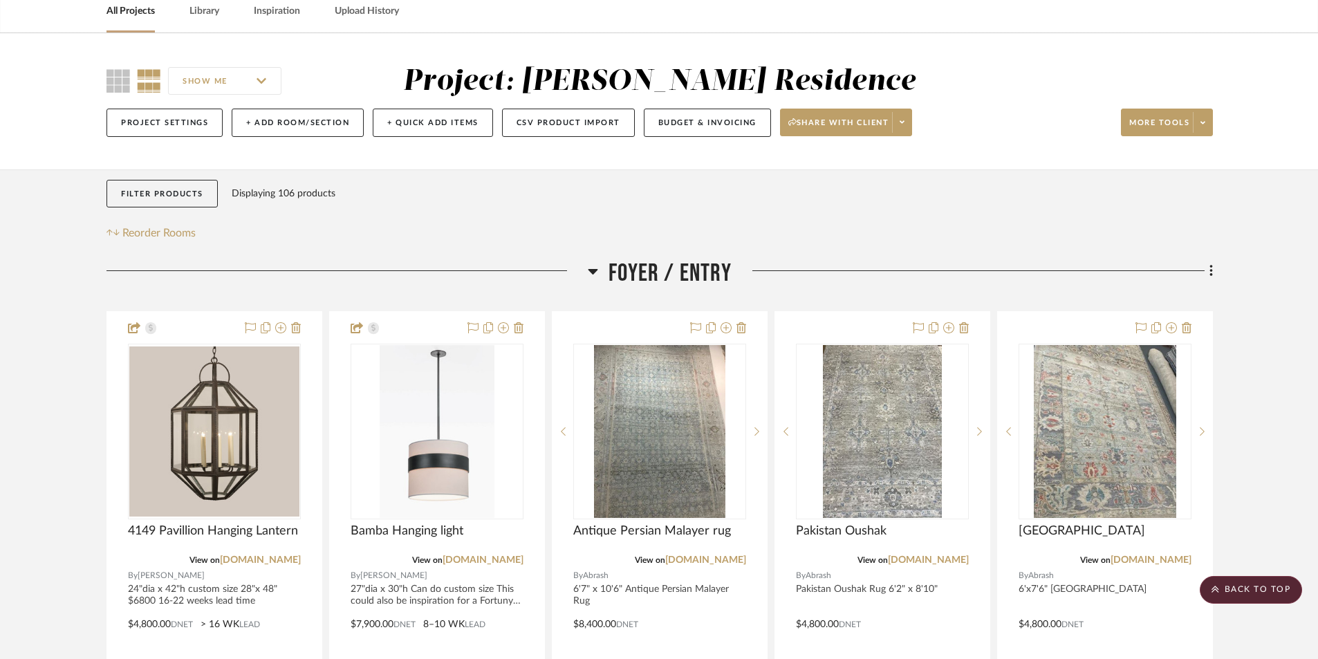
scroll to position [0, 0]
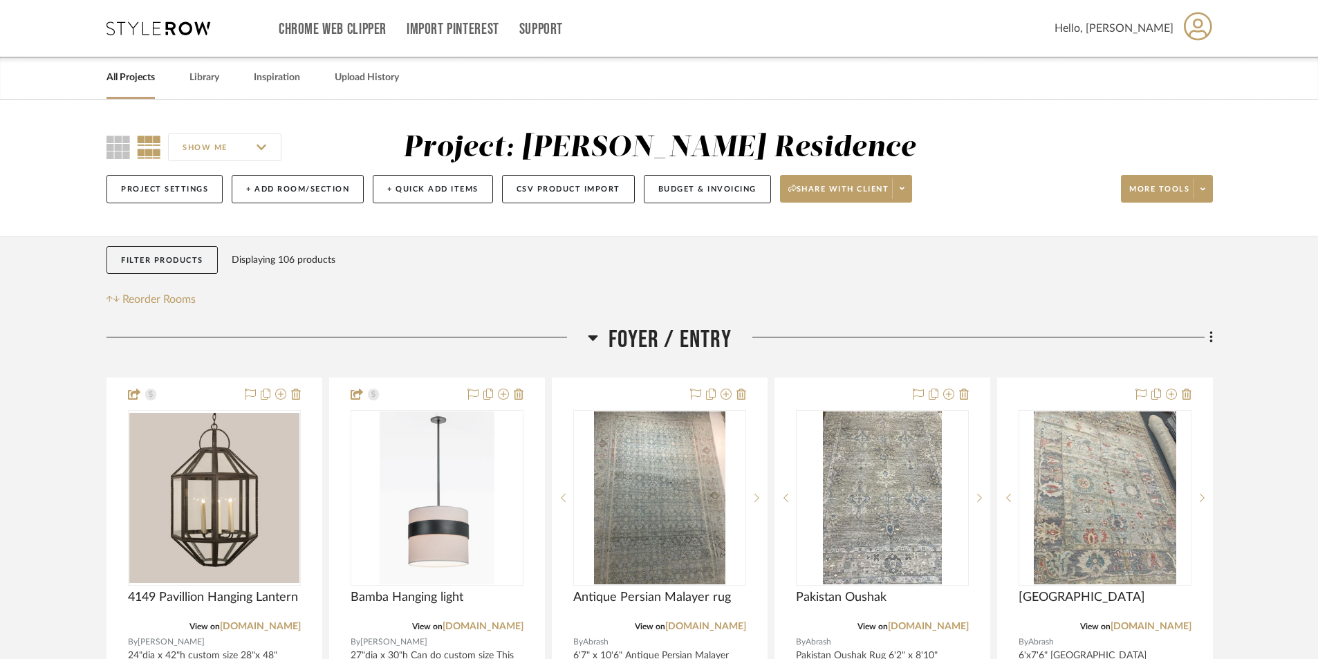
click at [149, 80] on link "All Projects" at bounding box center [131, 77] width 48 height 19
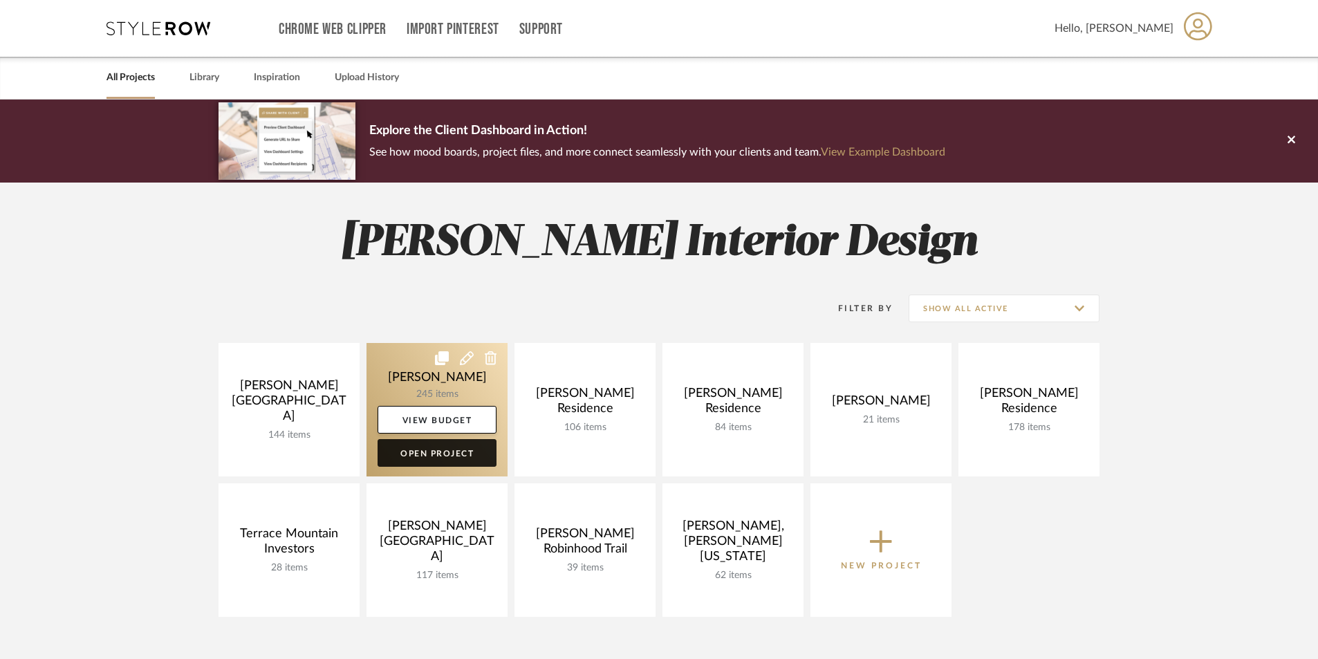
click at [456, 456] on link "Open Project" at bounding box center [437, 453] width 119 height 28
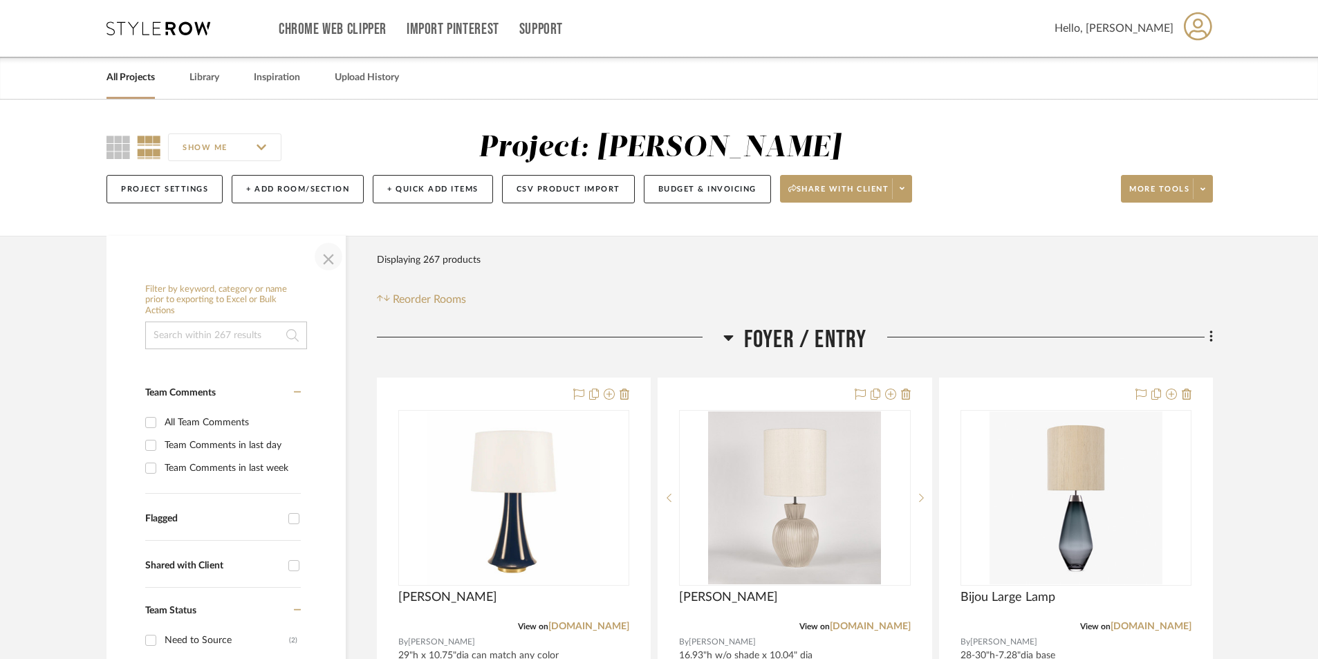
click at [329, 261] on span "button" at bounding box center [328, 256] width 33 height 33
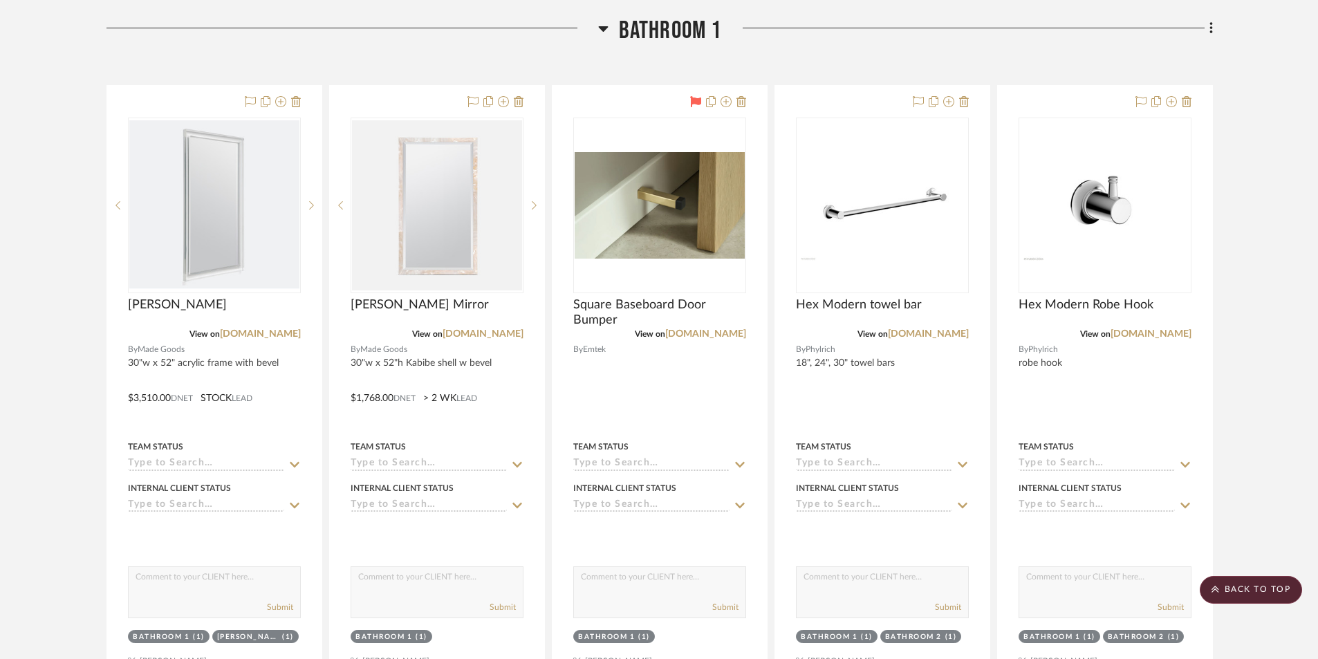
scroll to position [12518, 0]
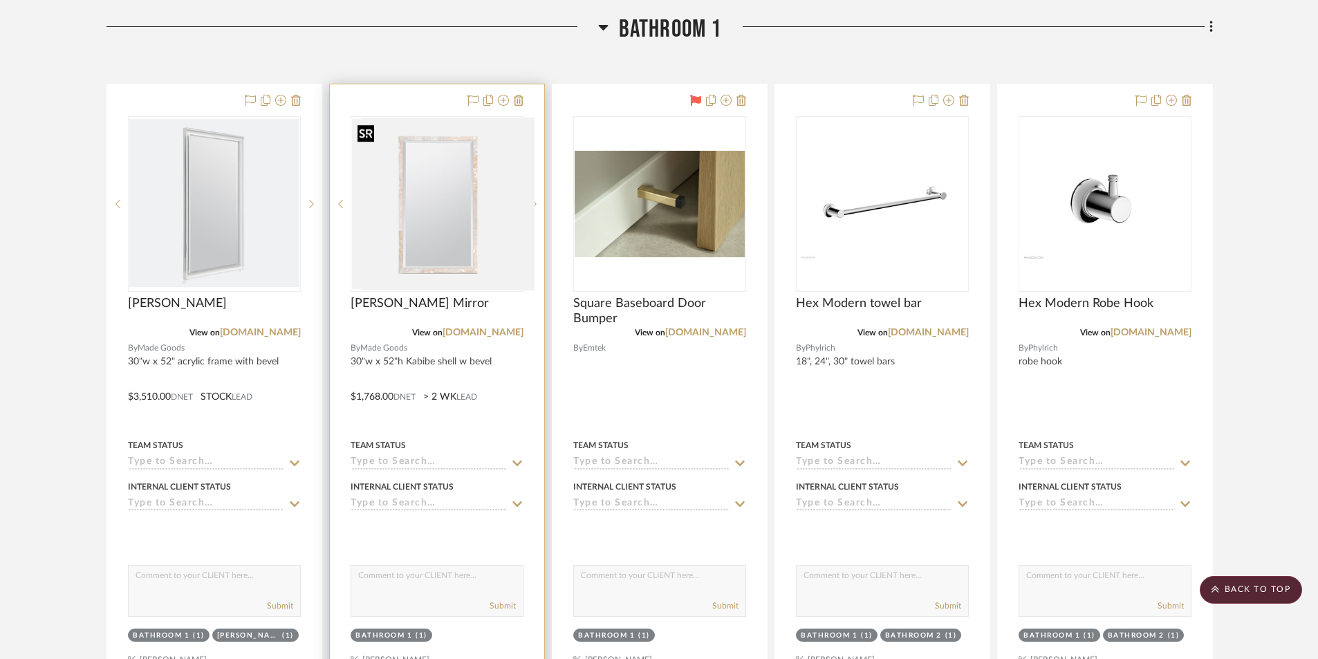
click at [445, 274] on img "0" at bounding box center [448, 204] width 173 height 173
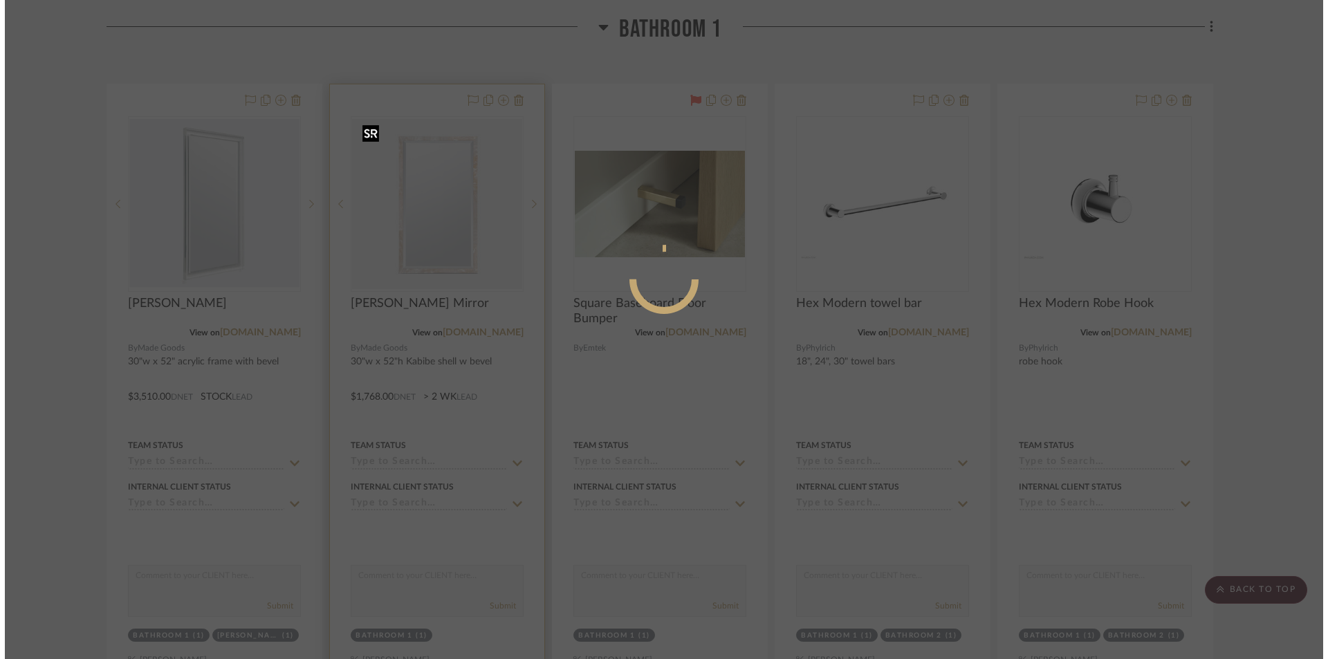
scroll to position [0, 0]
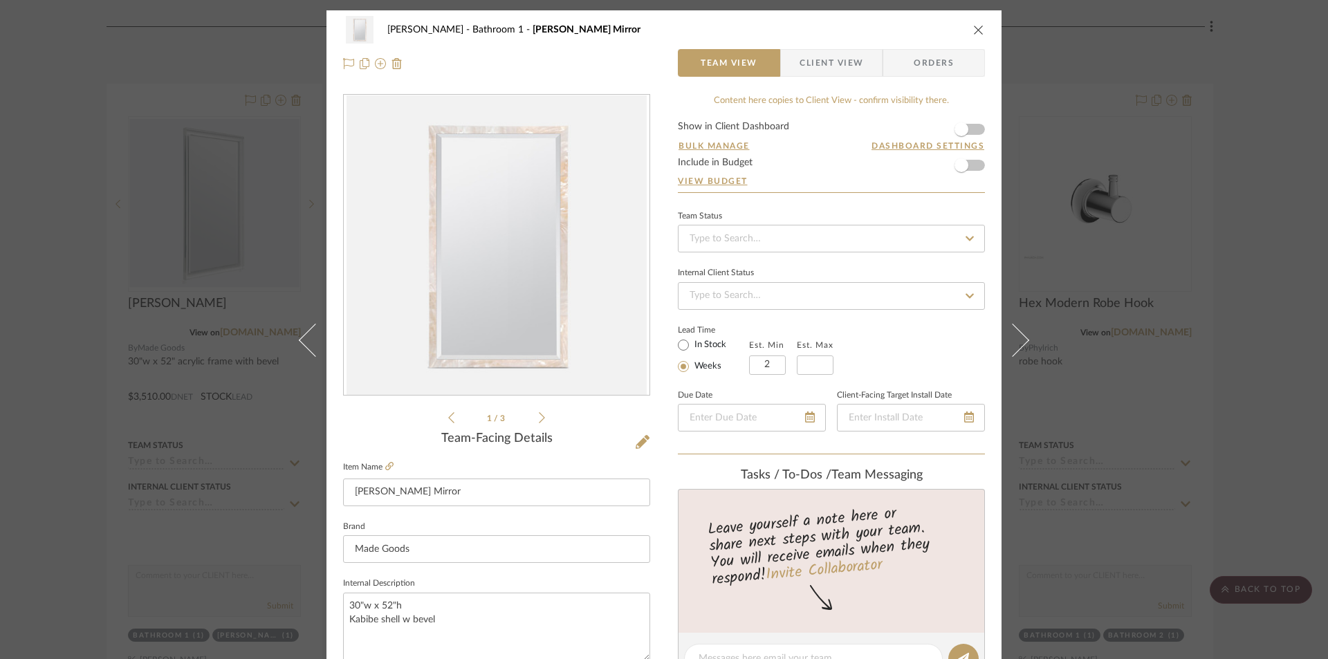
click at [539, 416] on icon at bounding box center [542, 418] width 6 height 12
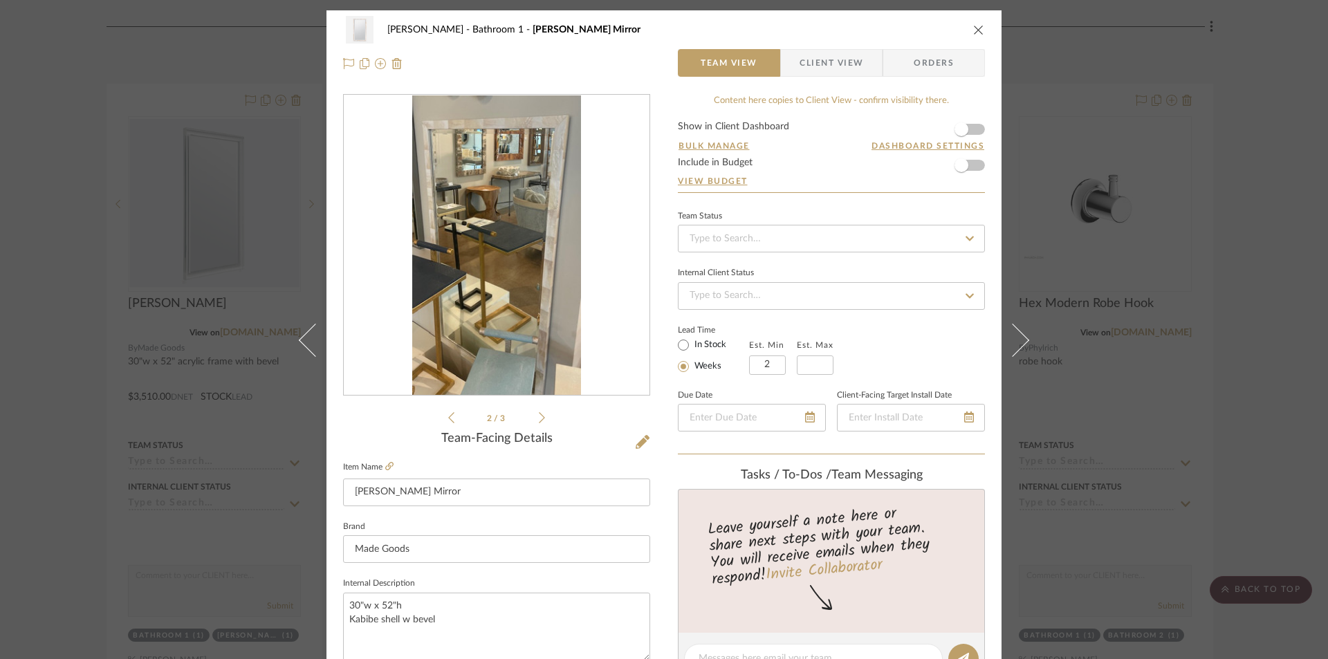
click at [539, 416] on icon at bounding box center [542, 418] width 6 height 12
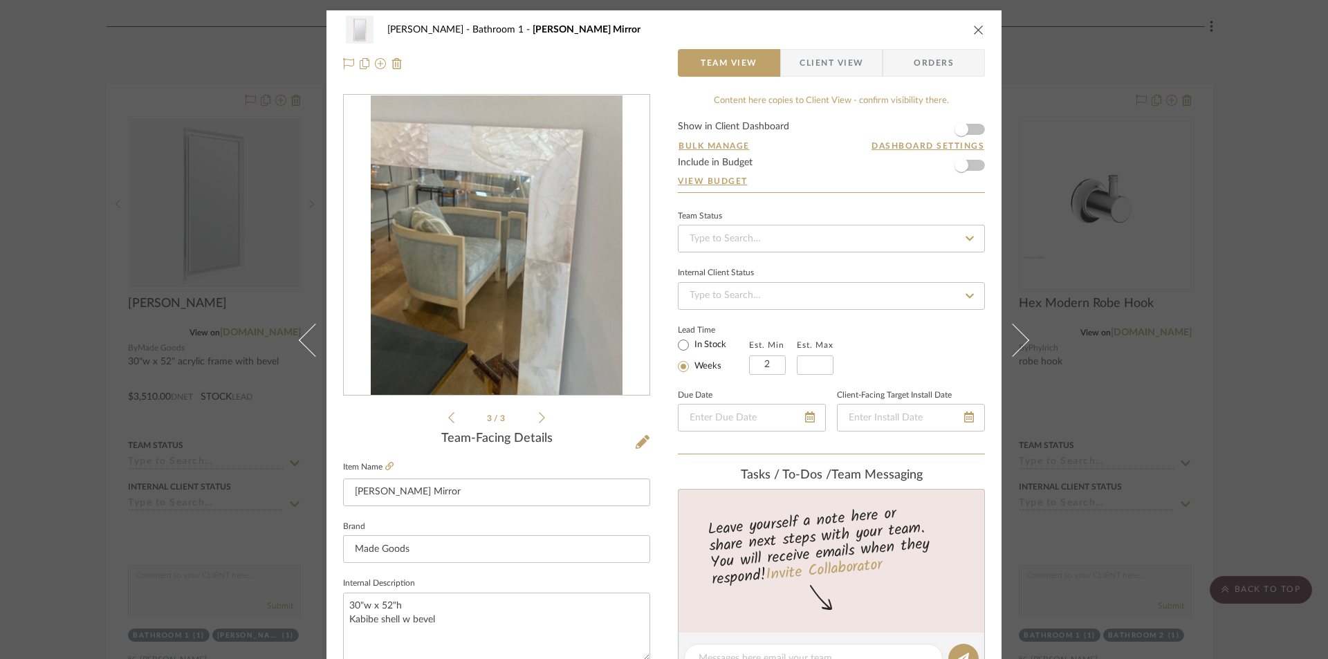
click at [448, 420] on icon at bounding box center [451, 418] width 6 height 12
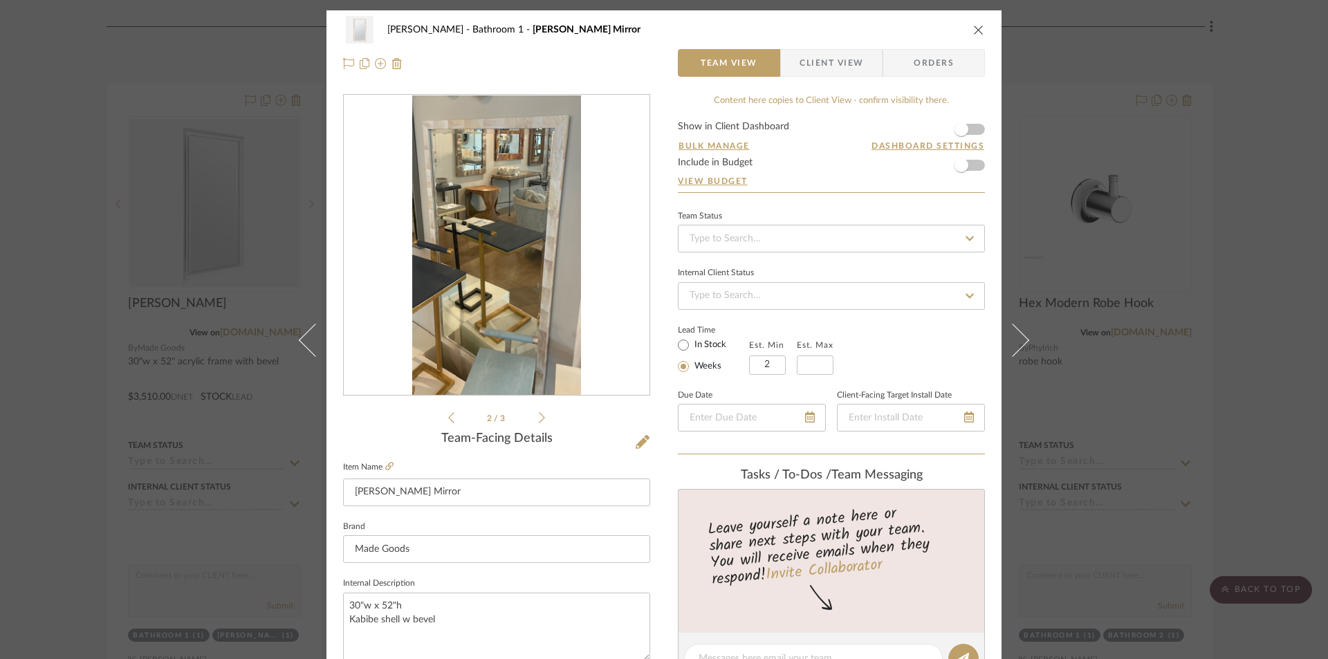
click at [448, 419] on icon at bounding box center [451, 418] width 6 height 12
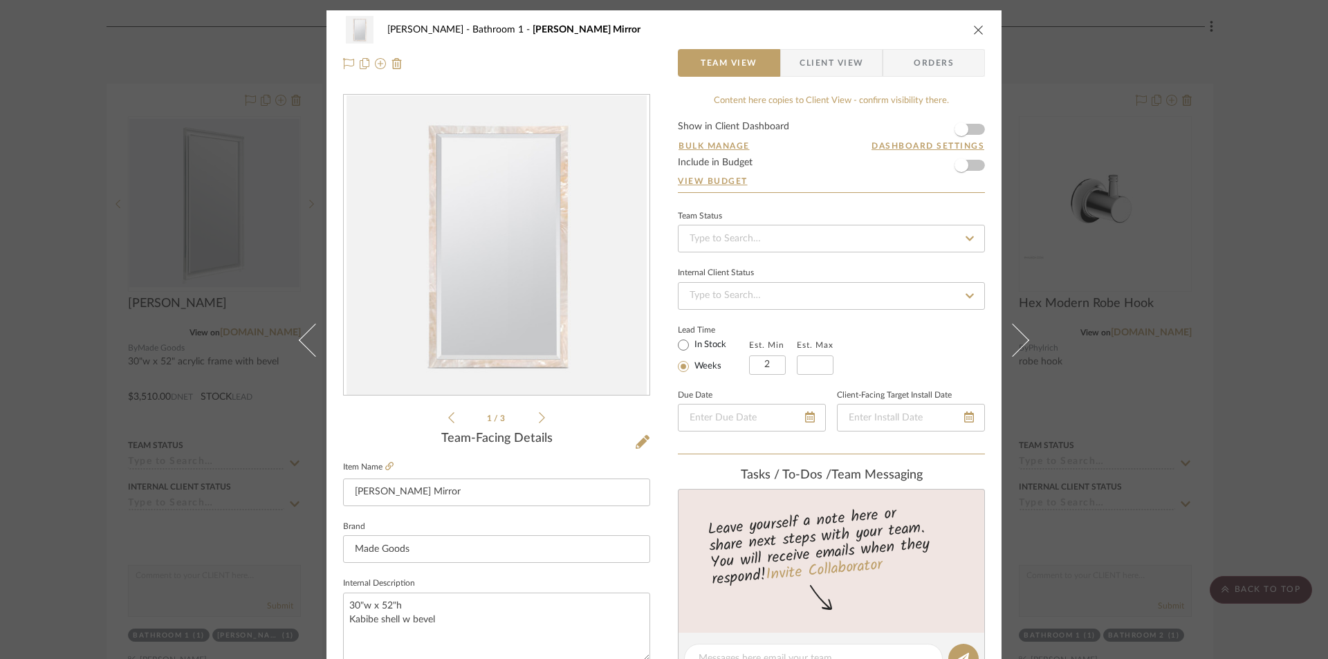
click at [973, 29] on icon "close" at bounding box center [978, 29] width 11 height 11
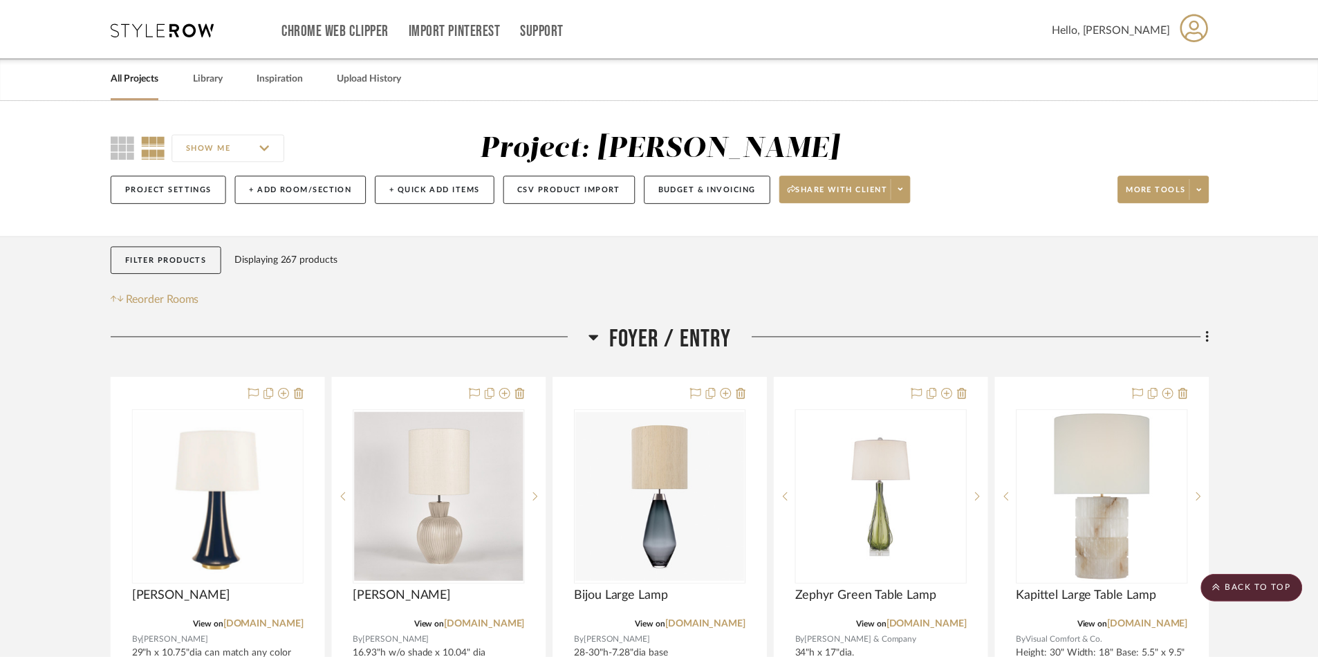
scroll to position [12518, 0]
